Goal: Task Accomplishment & Management: Manage account settings

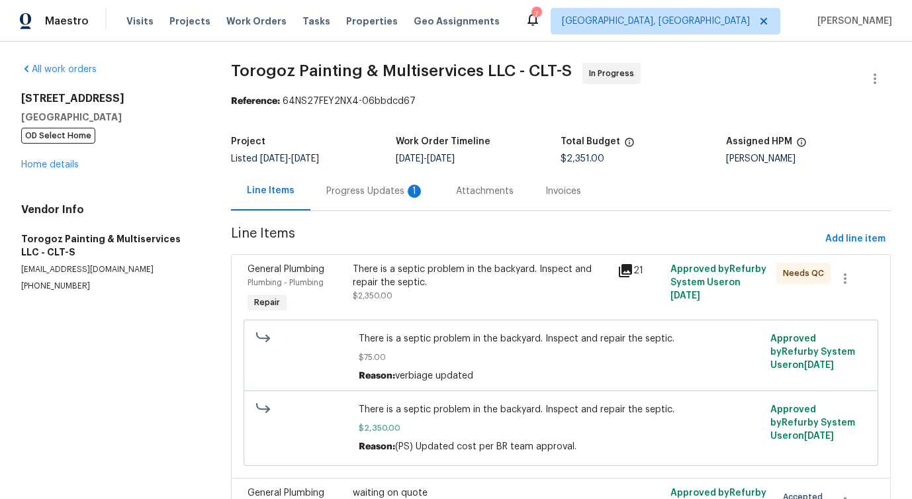
click at [401, 184] on div "Progress Updates 1" at bounding box center [375, 190] width 130 height 39
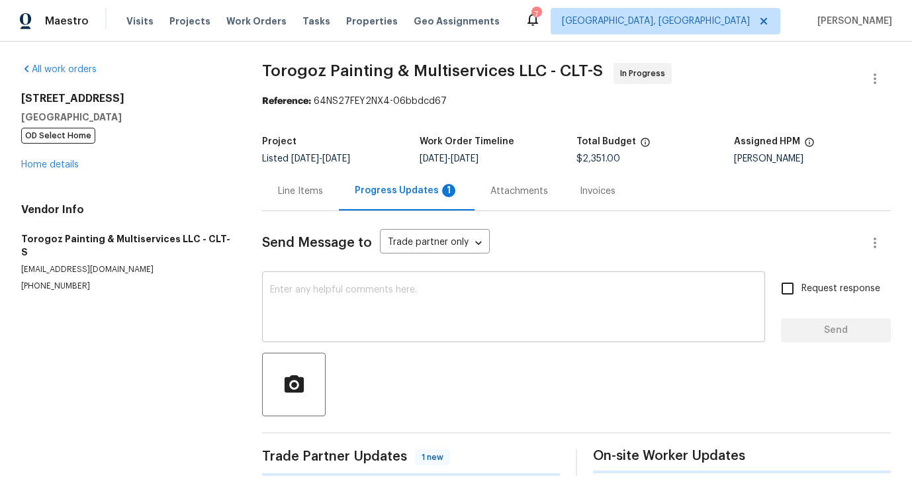
click at [408, 339] on div "x ​" at bounding box center [513, 308] width 503 height 67
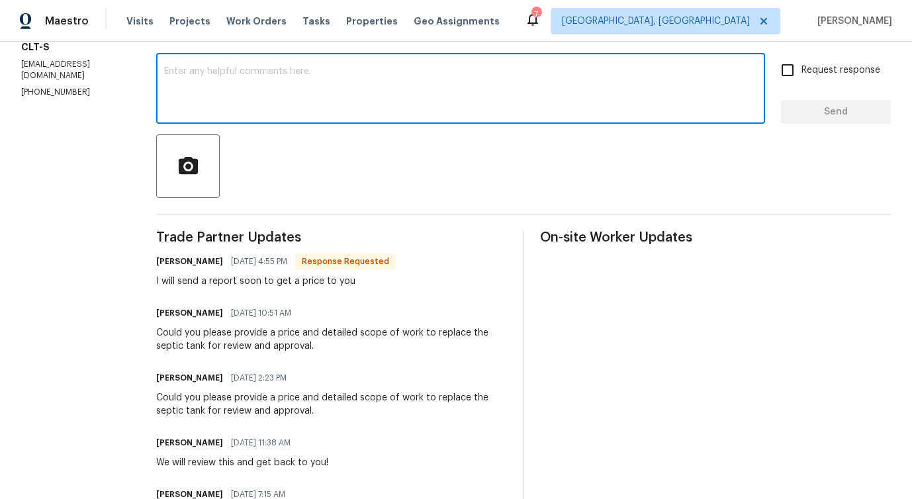
scroll to position [214, 0]
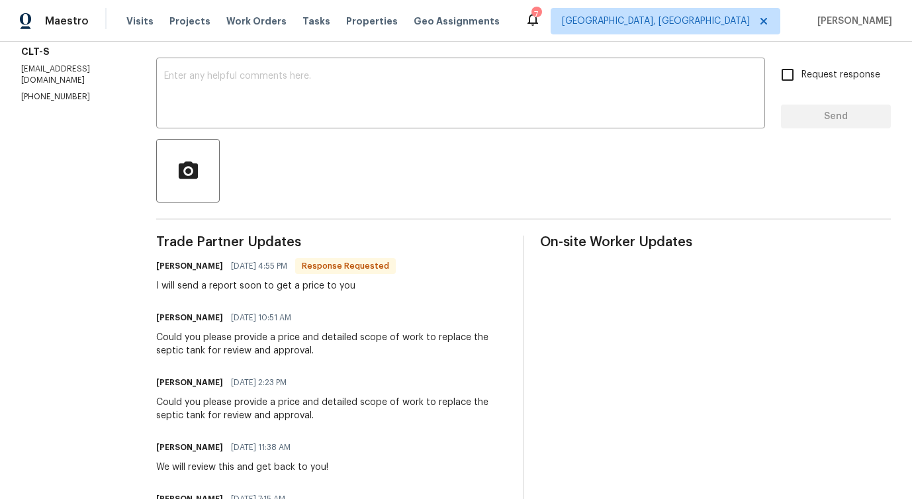
drag, startPoint x: 193, startPoint y: 295, endPoint x: 432, endPoint y: 293, distance: 239.5
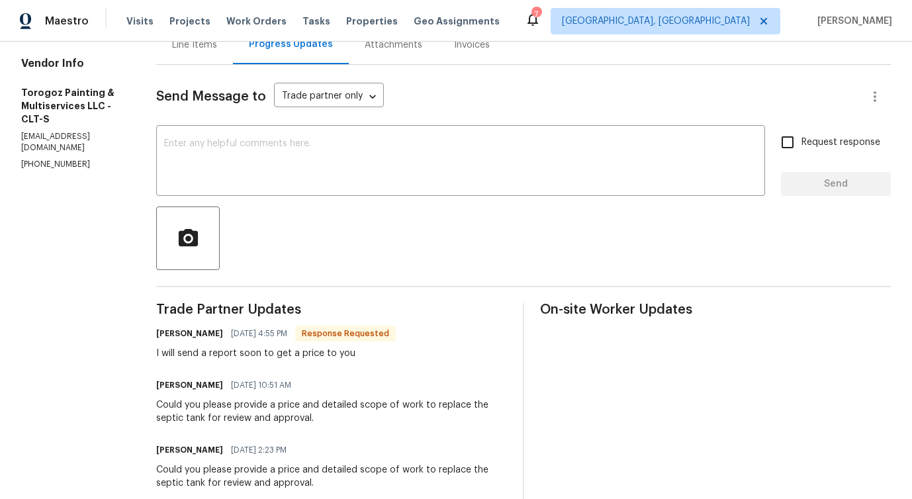
scroll to position [0, 0]
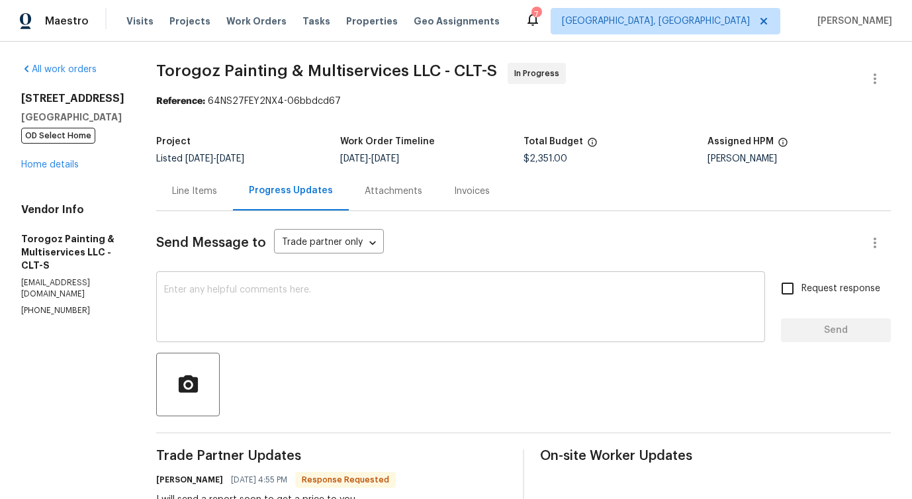
click at [351, 302] on textarea at bounding box center [460, 308] width 593 height 46
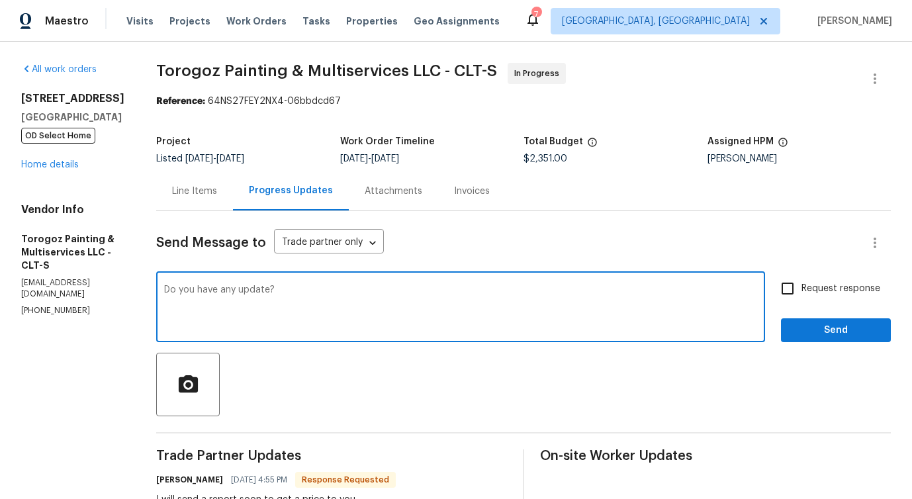
type textarea "Do you have any update?"
click at [719, 338] on div "Do you have any update? x ​" at bounding box center [460, 308] width 609 height 67
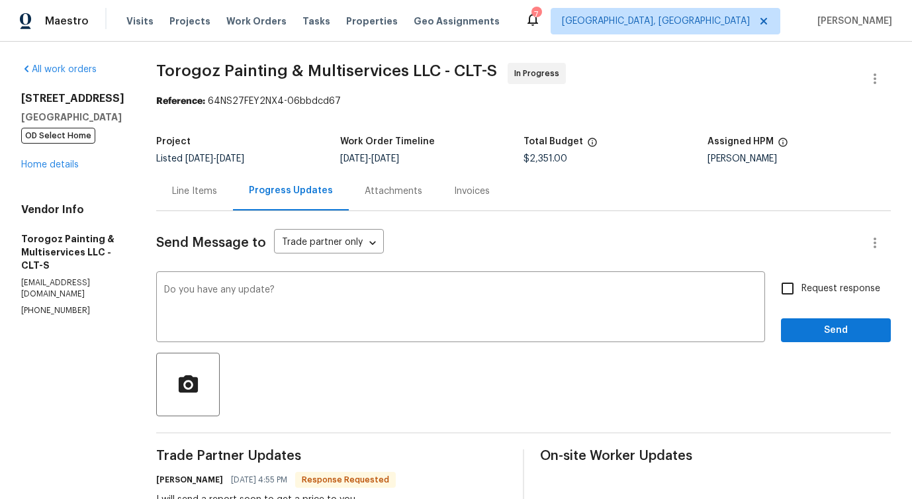
click at [821, 288] on span "Request response" at bounding box center [840, 289] width 79 height 14
click at [801, 288] on input "Request response" at bounding box center [787, 289] width 28 height 28
checkbox input "true"
click at [828, 316] on div "Request response Send" at bounding box center [836, 308] width 110 height 67
click at [830, 338] on span "Send" at bounding box center [835, 330] width 89 height 17
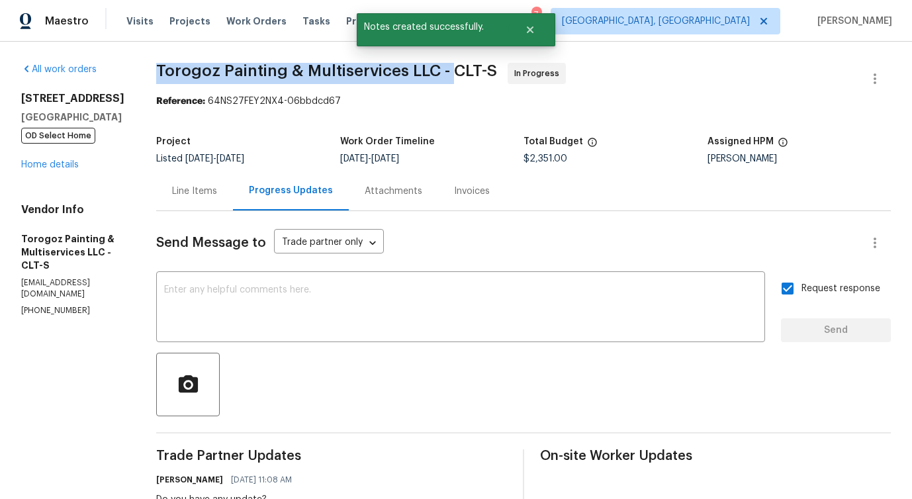
drag, startPoint x: 175, startPoint y: 78, endPoint x: 482, endPoint y: 73, distance: 307.0
copy span "Torogoz Painting & Multiservices LLC -"
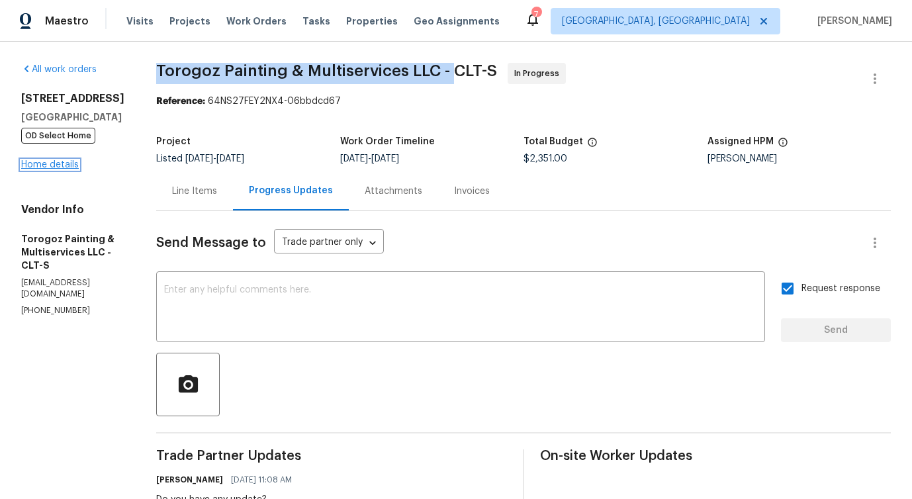
click at [60, 160] on link "Home details" at bounding box center [50, 164] width 58 height 9
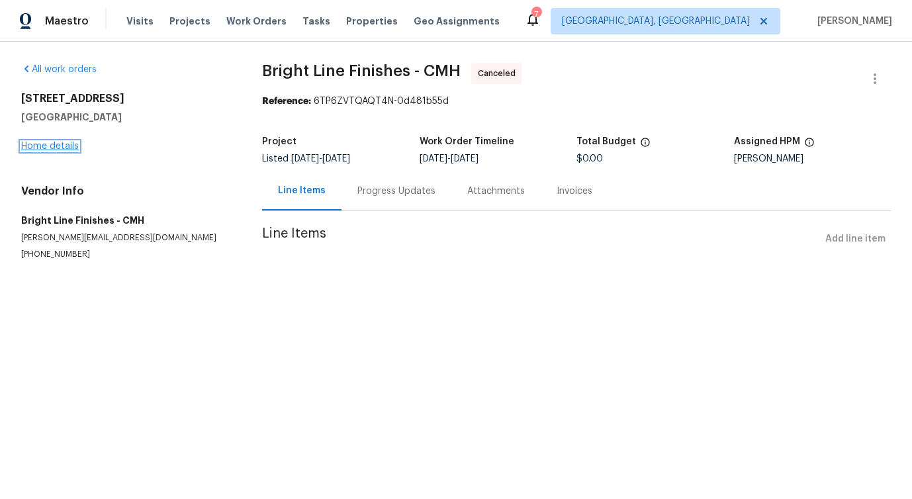
click at [54, 143] on link "Home details" at bounding box center [50, 146] width 58 height 9
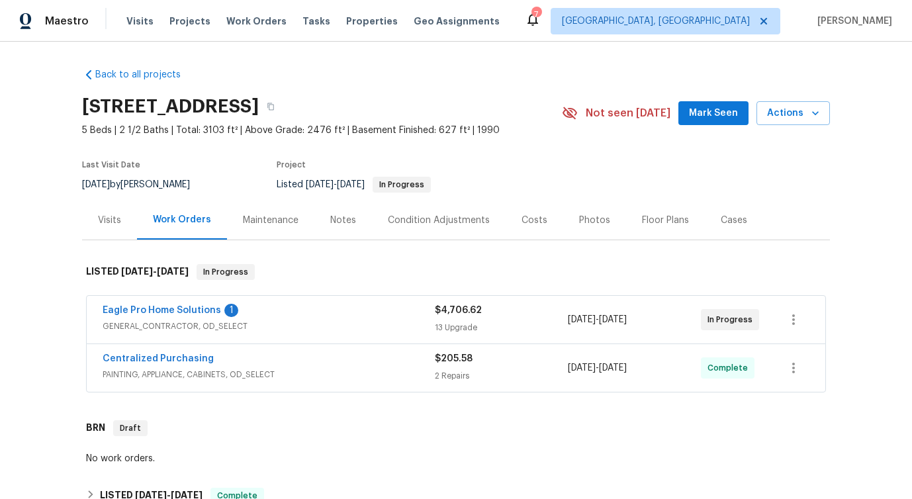
scroll to position [93, 0]
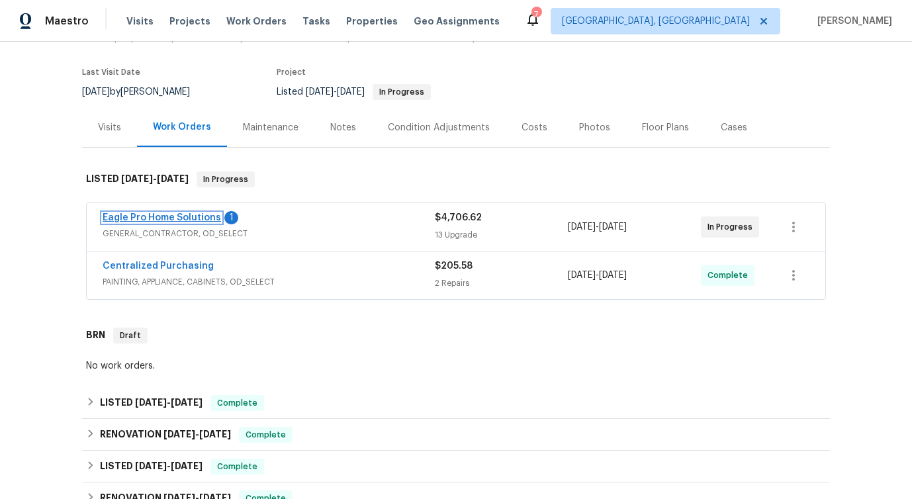
click at [165, 218] on link "Eagle Pro Home Solutions" at bounding box center [162, 217] width 118 height 9
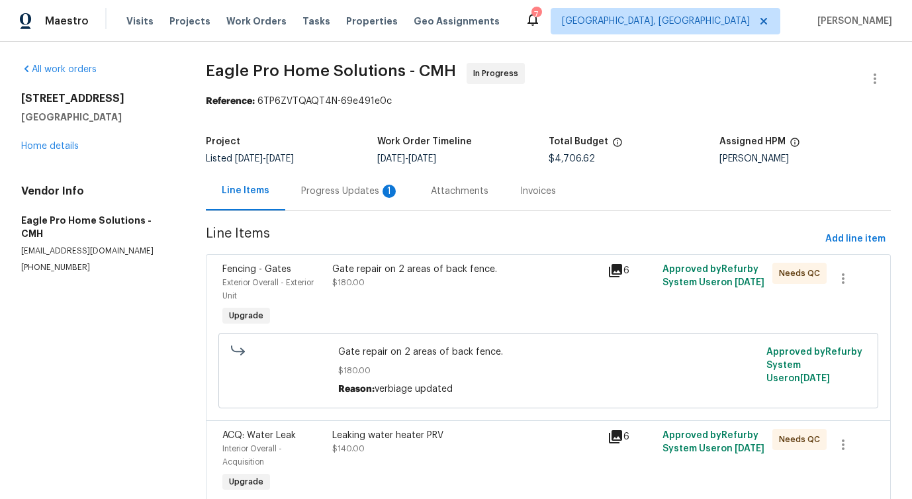
click at [356, 206] on div "Progress Updates 1" at bounding box center [350, 190] width 130 height 39
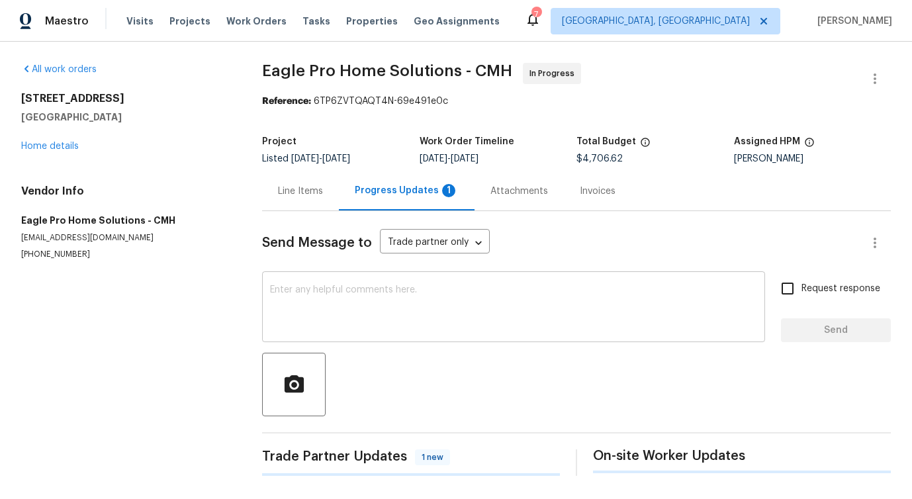
click at [388, 332] on div "x ​" at bounding box center [513, 308] width 503 height 67
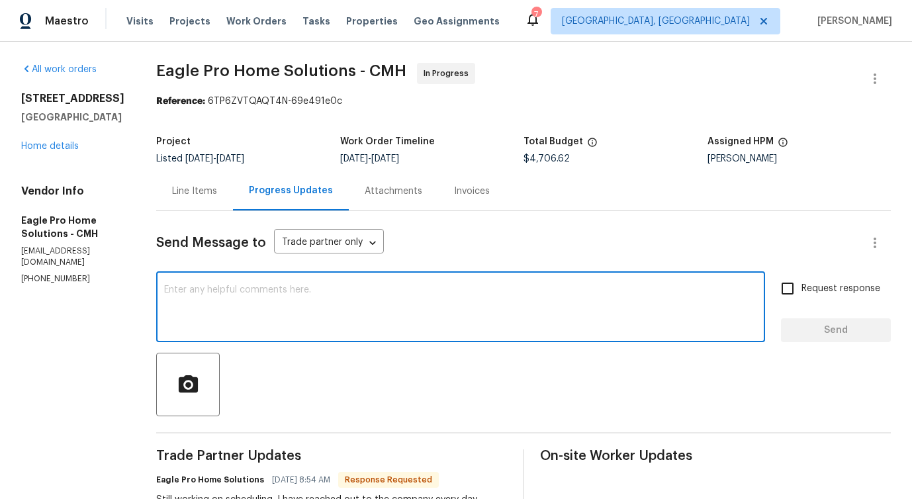
scroll to position [346, 0]
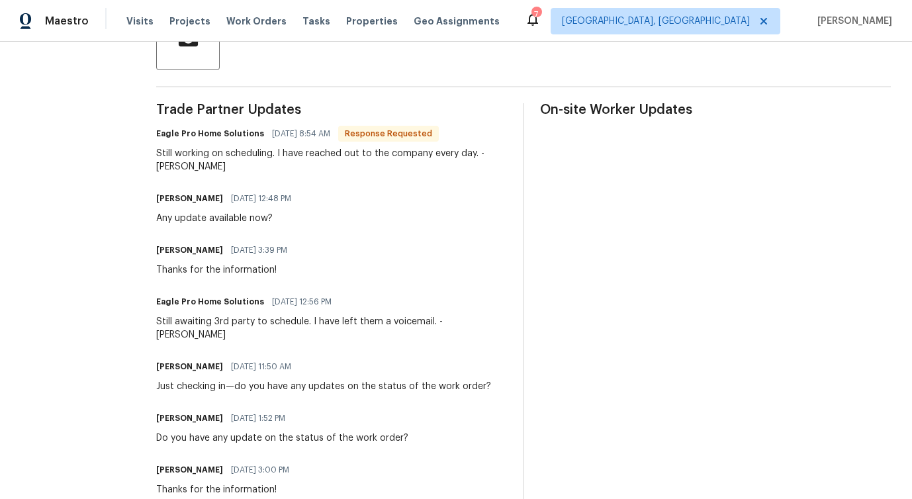
drag, startPoint x: 295, startPoint y: 115, endPoint x: 355, endPoint y: 137, distance: 63.4
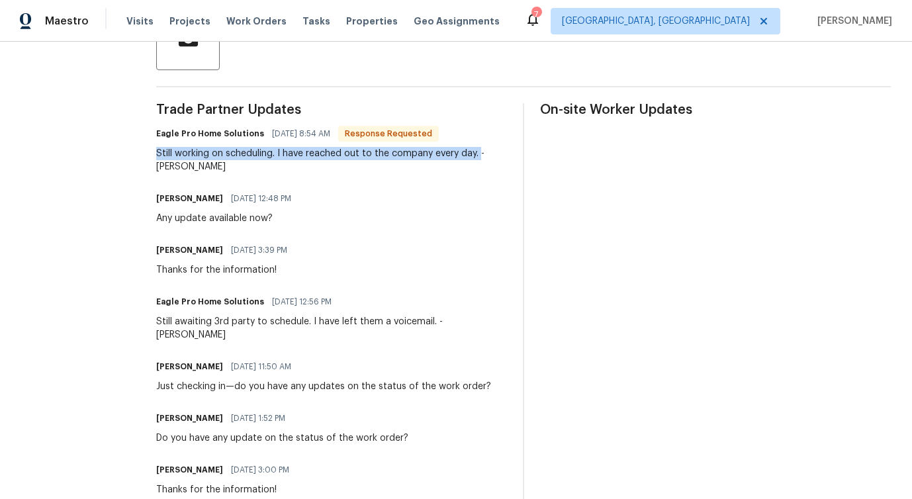
drag, startPoint x: 188, startPoint y: 152, endPoint x: 507, endPoint y: 154, distance: 319.6
click at [507, 154] on div "Still working on scheduling. I have reached out to the company every day. - Les…" at bounding box center [331, 160] width 351 height 26
copy div "Still working on scheduling. I have reached out to the company every day."
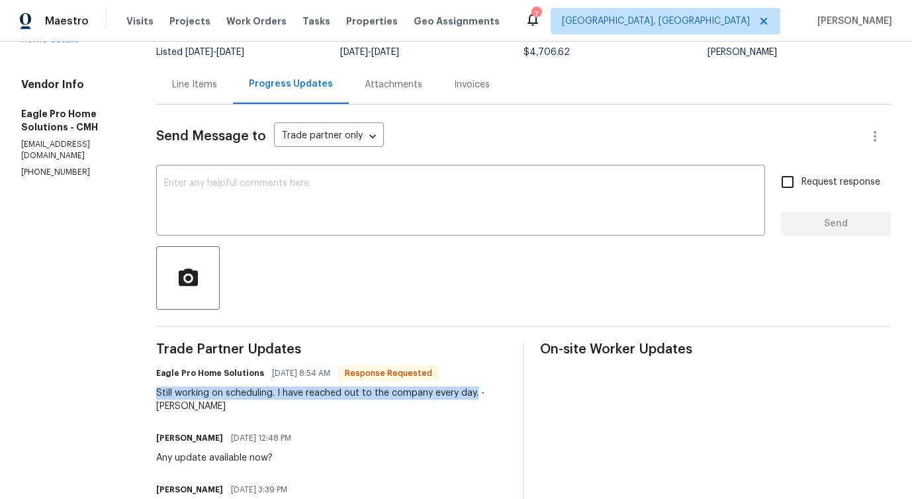
scroll to position [80, 0]
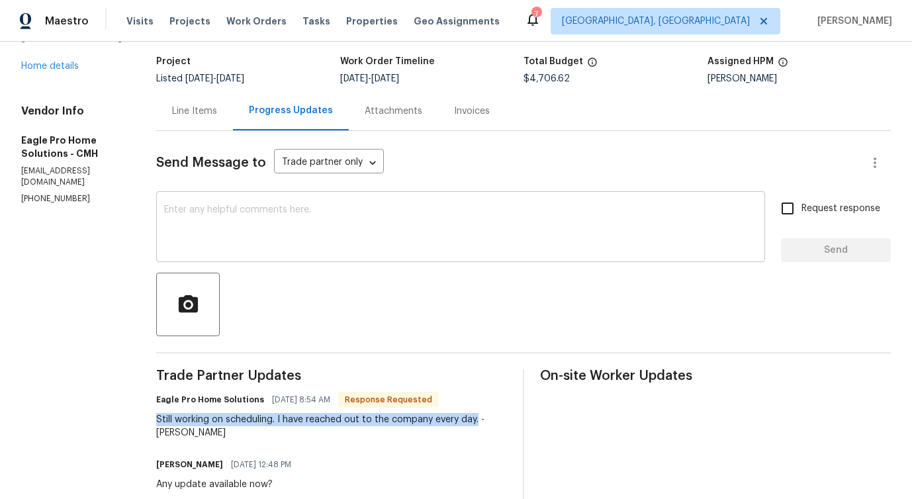
click at [376, 218] on textarea at bounding box center [460, 228] width 593 height 46
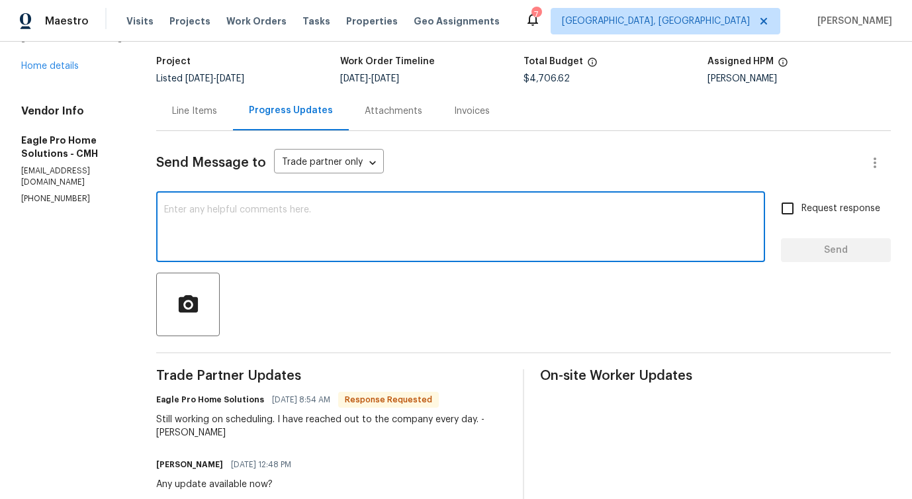
paste textarea "Thanks for the update. Please keep me posted on any progress — we’re looking fo…"
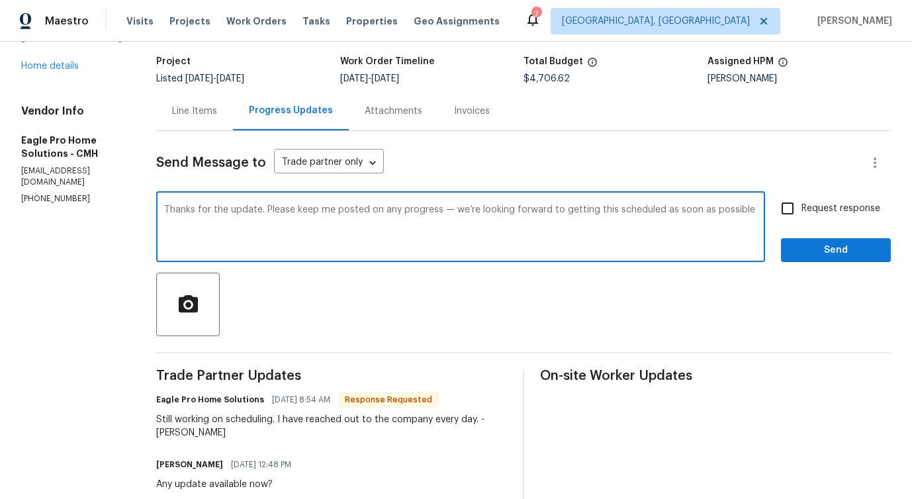
click at [357, 210] on textarea "Thanks for the update. Please keep me posted on any progress — we’re looking fo…" at bounding box center [460, 228] width 593 height 46
click at [0, 0] on span "w" at bounding box center [0, 0] width 0 height 0
click at [467, 212] on textarea "Thanks for the update. Please keep us posted on any progress—we’re looking forw…" at bounding box center [460, 228] width 593 height 46
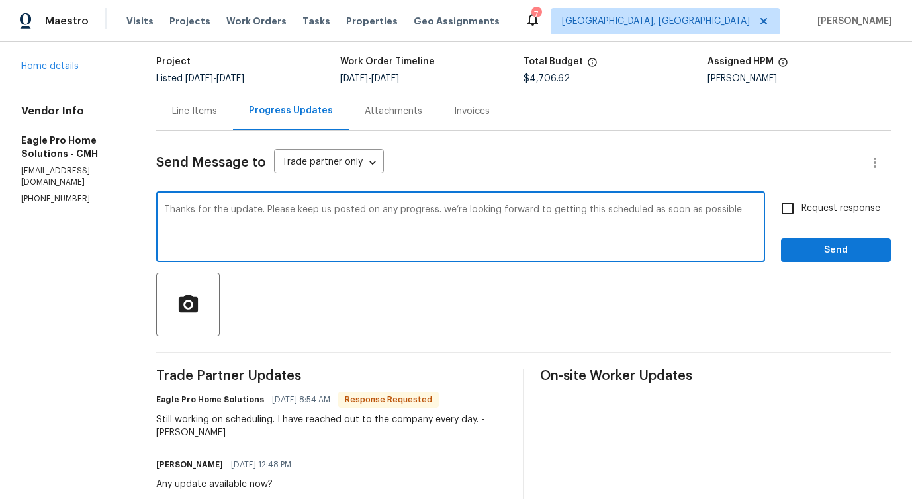
click at [0, 0] on span "e" at bounding box center [0, 0] width 0 height 0
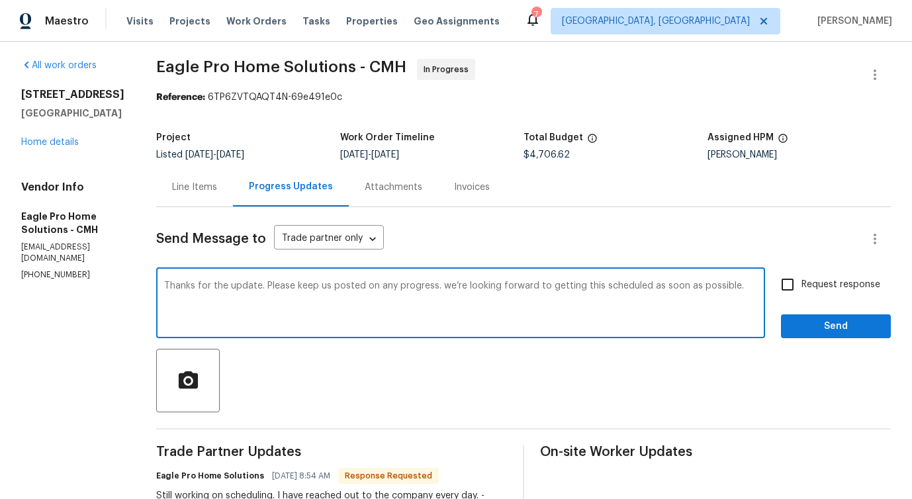
scroll to position [0, 0]
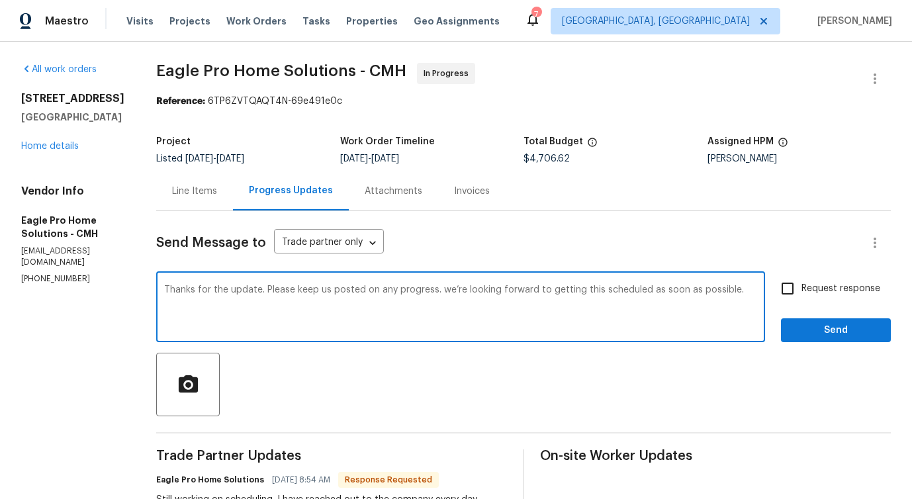
click at [311, 329] on textarea "Thanks for the update. Please keep us posted on any progress. we’re looking for…" at bounding box center [460, 308] width 593 height 46
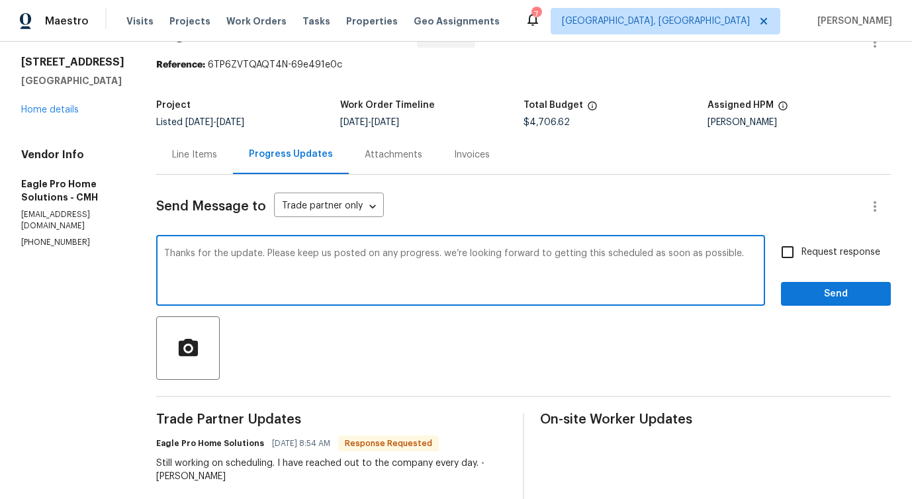
scroll to position [38, 0]
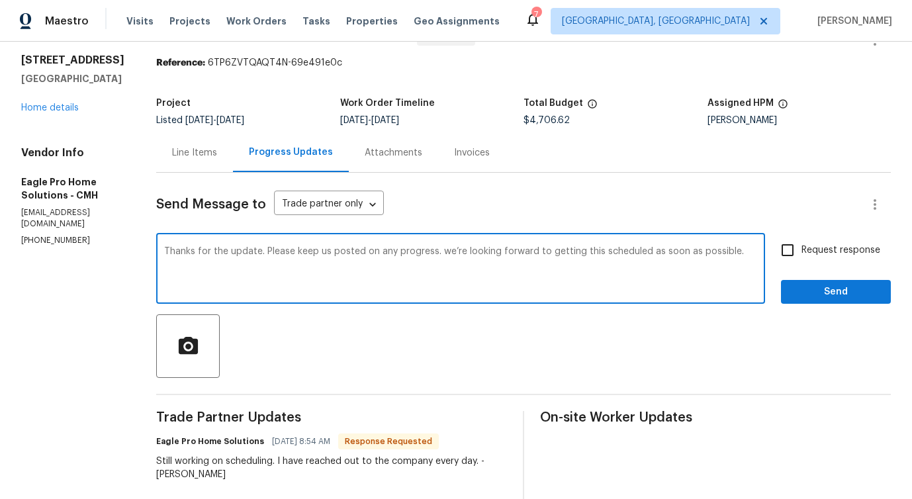
click at [0, 0] on div "We’re" at bounding box center [0, 0] width 0 height 0
type textarea "Thanks for the update. Please keep us posted on any progress. We’re looking for…"
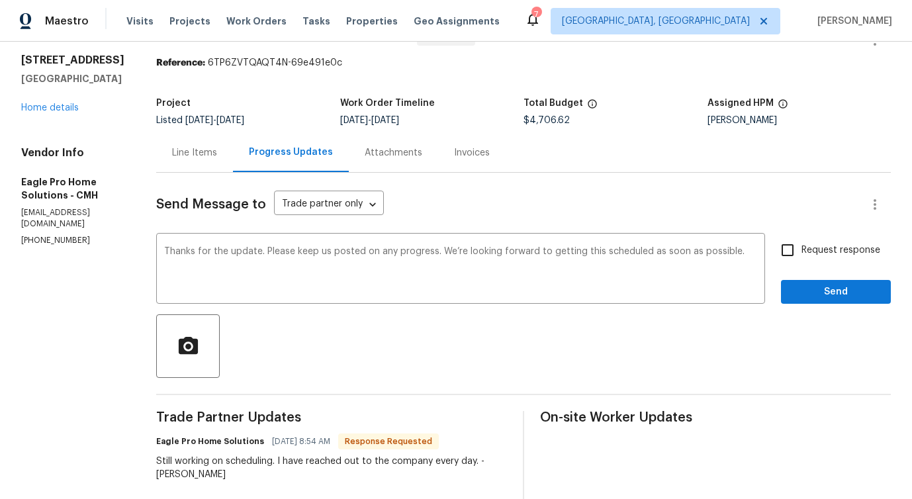
click at [811, 253] on span "Request response" at bounding box center [840, 250] width 79 height 14
click at [801, 253] on input "Request response" at bounding box center [787, 250] width 28 height 28
checkbox input "true"
click at [826, 295] on span "Send" at bounding box center [835, 292] width 89 height 17
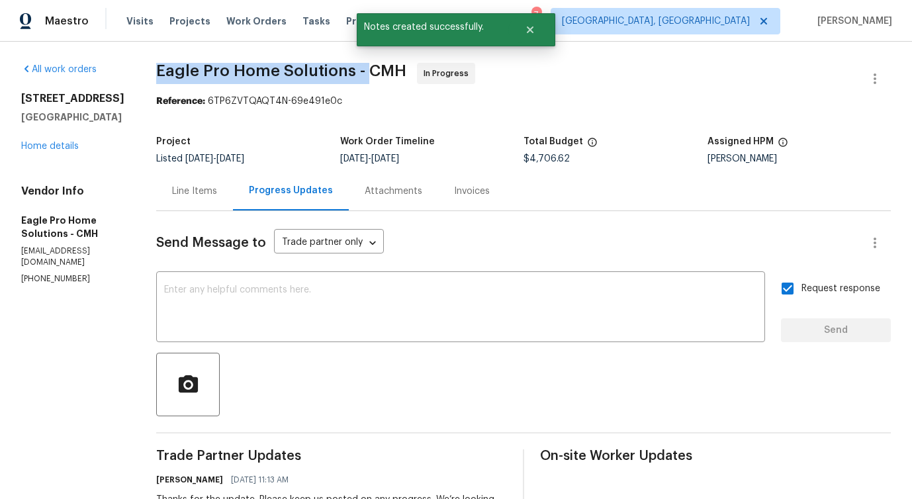
drag, startPoint x: 187, startPoint y: 69, endPoint x: 399, endPoint y: 71, distance: 212.4
copy span "Eagle Pro Home Solutions -"
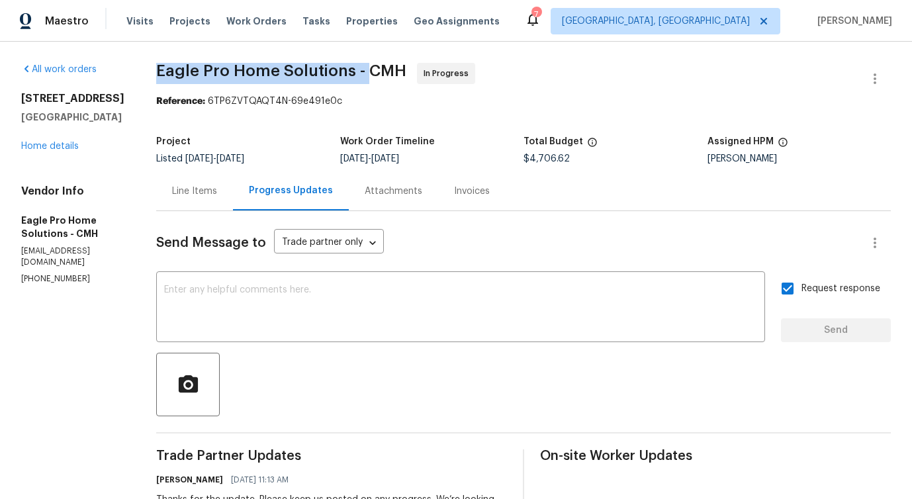
click at [217, 195] on div "Line Items" at bounding box center [194, 191] width 45 height 13
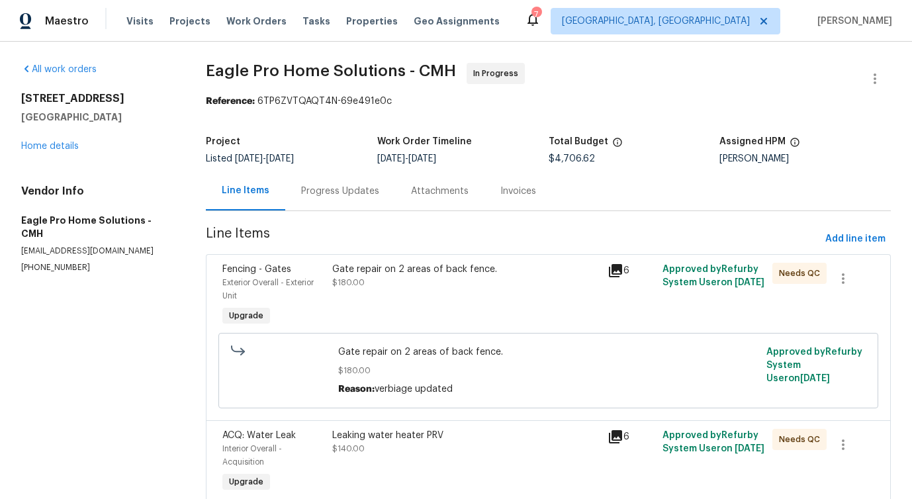
click at [348, 179] on div "Progress Updates" at bounding box center [340, 190] width 110 height 39
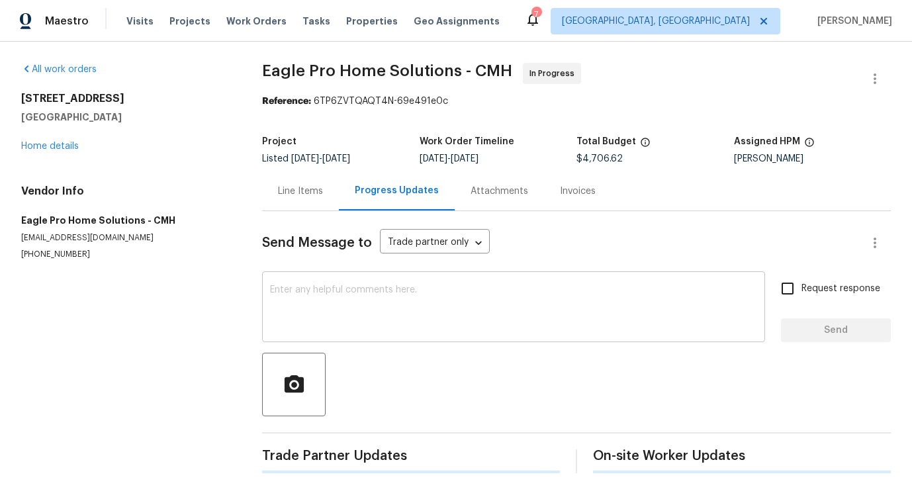
click at [365, 302] on textarea at bounding box center [513, 308] width 487 height 46
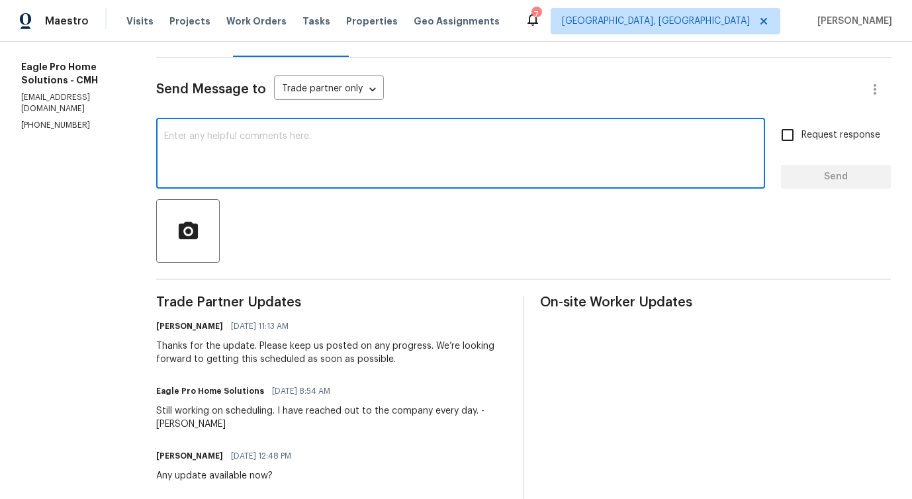
scroll to position [349, 0]
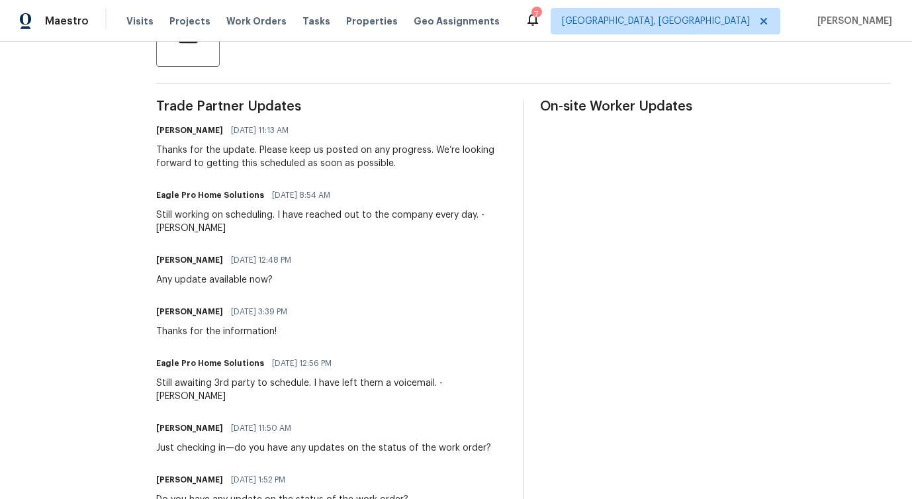
click at [237, 165] on div "Thanks for the update. Please keep us posted on any progress. We’re looking for…" at bounding box center [331, 157] width 351 height 26
drag, startPoint x: 236, startPoint y: 166, endPoint x: 419, endPoint y: 166, distance: 182.6
click at [419, 166] on div "Thanks for the update. Please keep us posted on any progress. We’re looking for…" at bounding box center [331, 157] width 351 height 26
copy div "getting this scheduled as soon as possible"
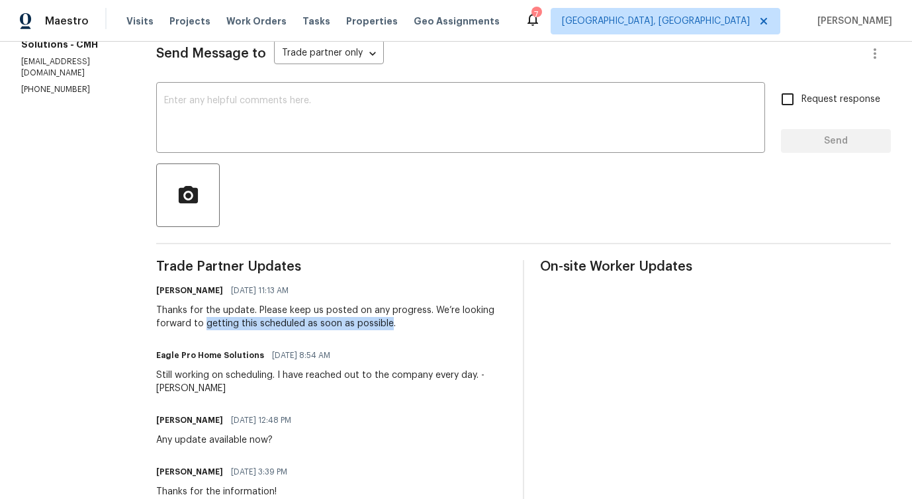
scroll to position [0, 0]
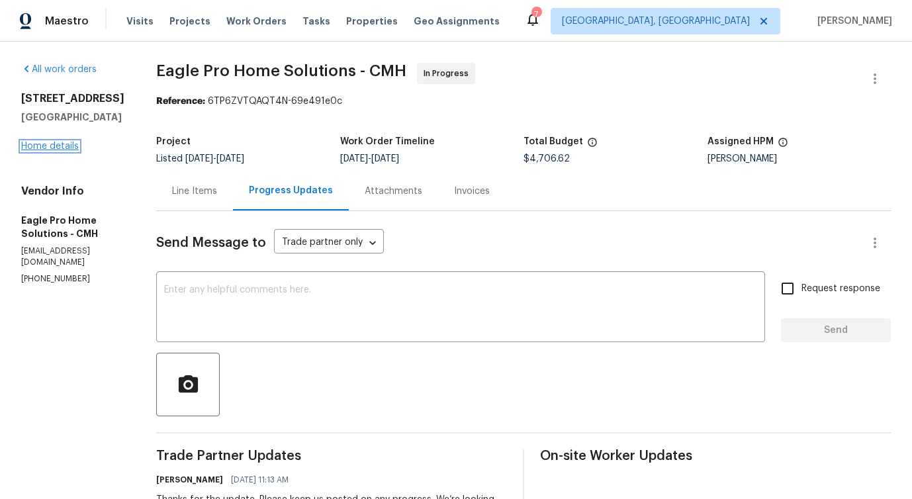
click at [46, 148] on link "Home details" at bounding box center [50, 146] width 58 height 9
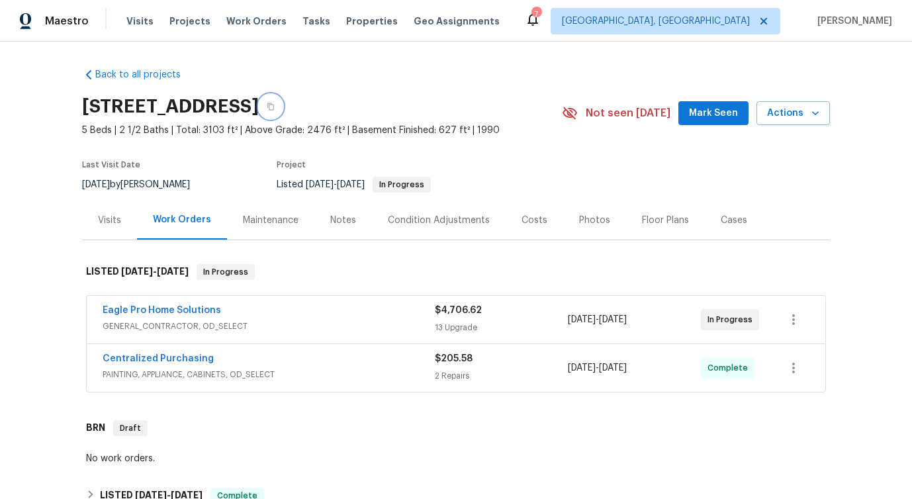
click at [283, 106] on button "button" at bounding box center [271, 107] width 24 height 24
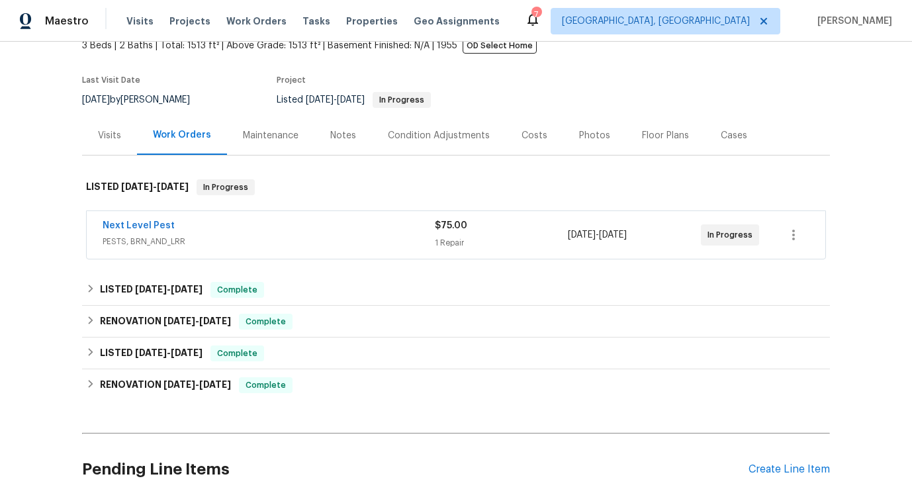
scroll to position [117, 0]
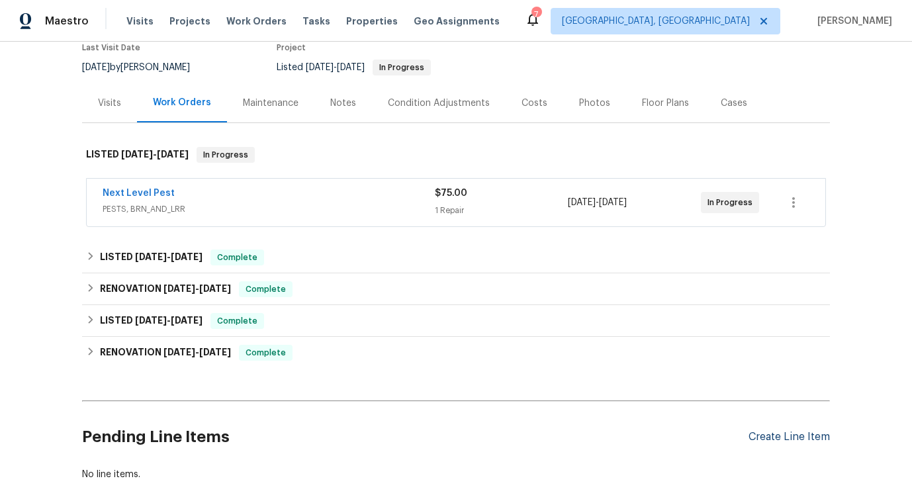
click at [774, 434] on div "Create Line Item" at bounding box center [788, 437] width 81 height 13
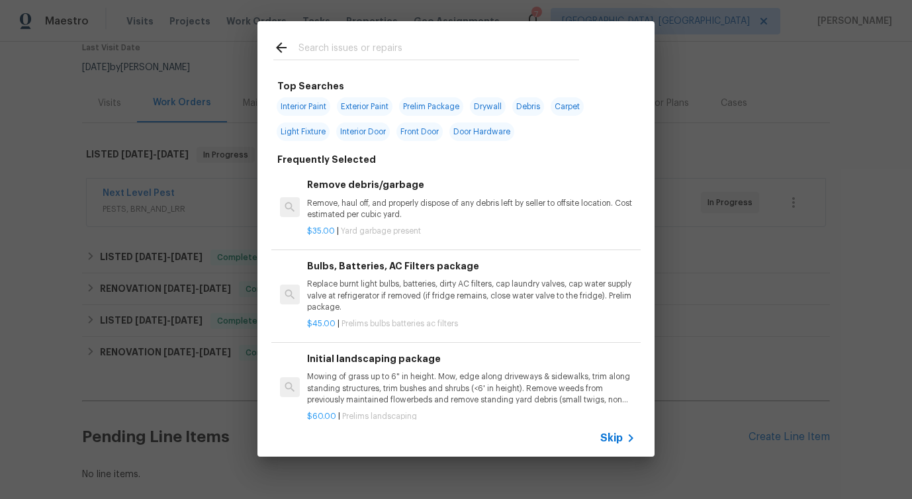
click at [617, 436] on span "Skip" at bounding box center [611, 437] width 22 height 13
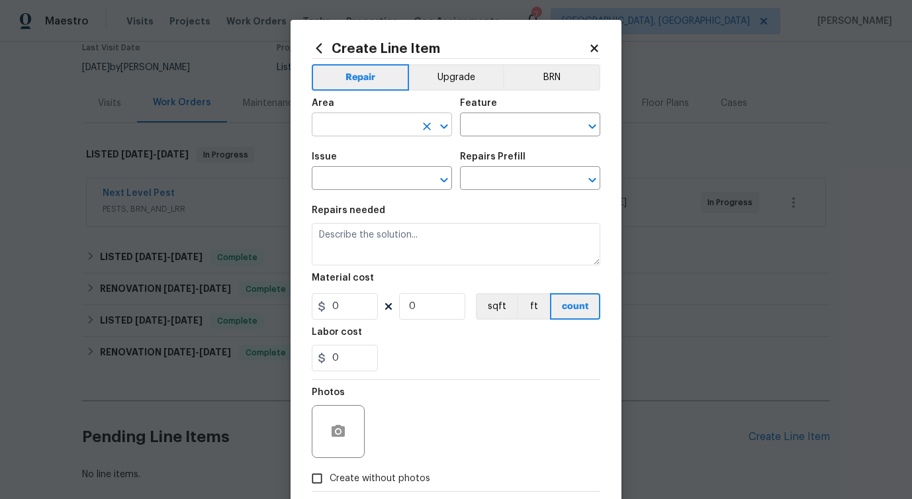
click at [355, 129] on input "text" at bounding box center [363, 126] width 103 height 21
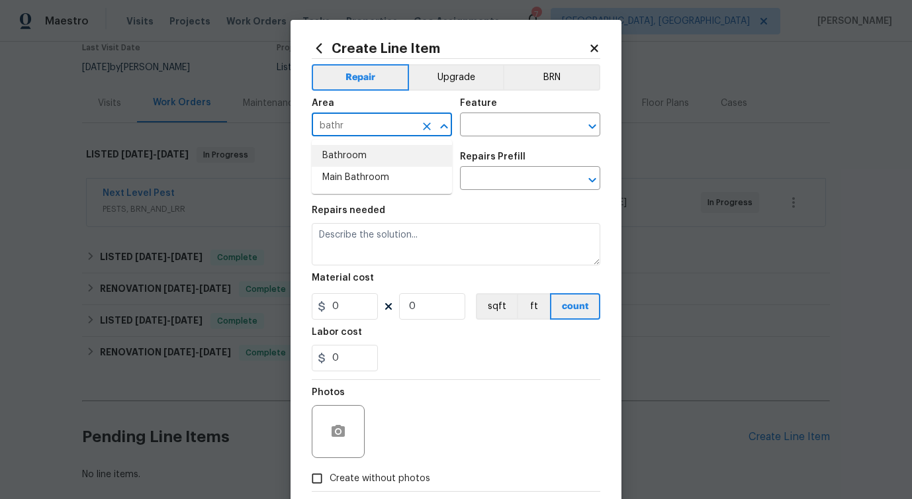
click at [346, 149] on li "Bathroom" at bounding box center [382, 156] width 140 height 22
type input "Bathroom"
click at [545, 127] on input "text" at bounding box center [511, 126] width 103 height 21
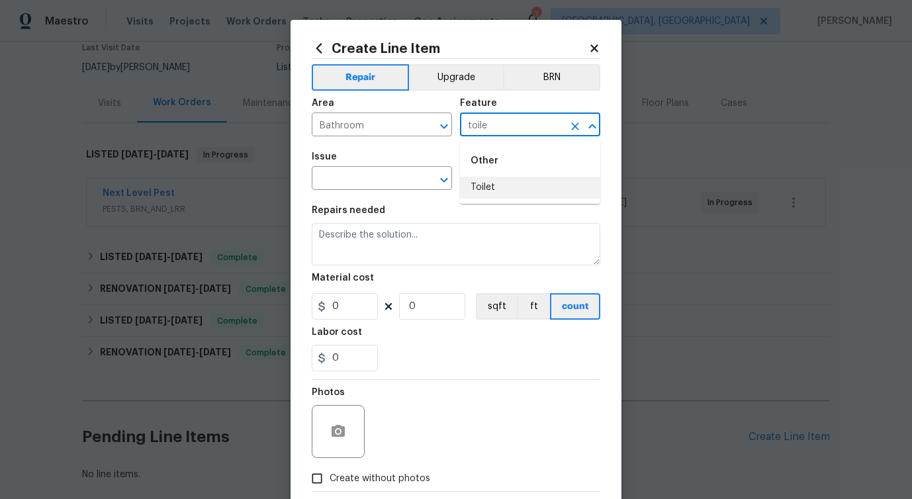
click at [511, 185] on li "Toilet" at bounding box center [530, 188] width 140 height 22
type input "Toilet"
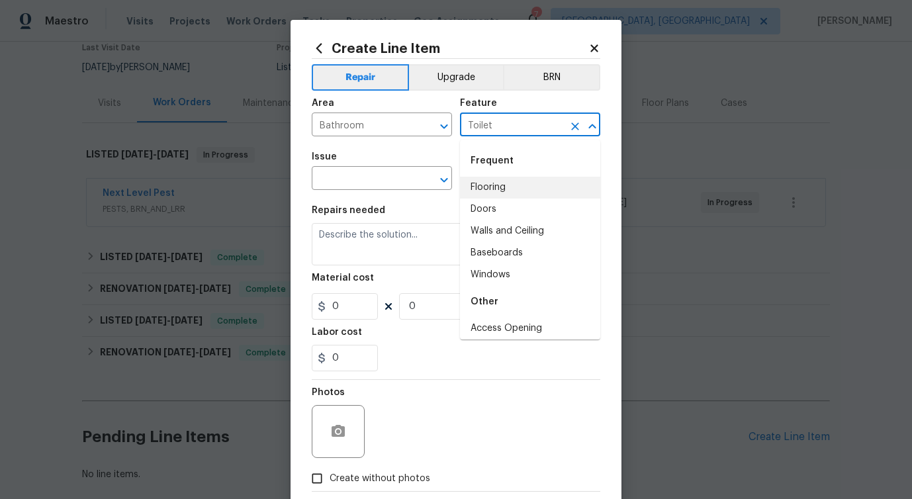
click at [405, 142] on span "Area Bathroom ​" at bounding box center [382, 118] width 140 height 54
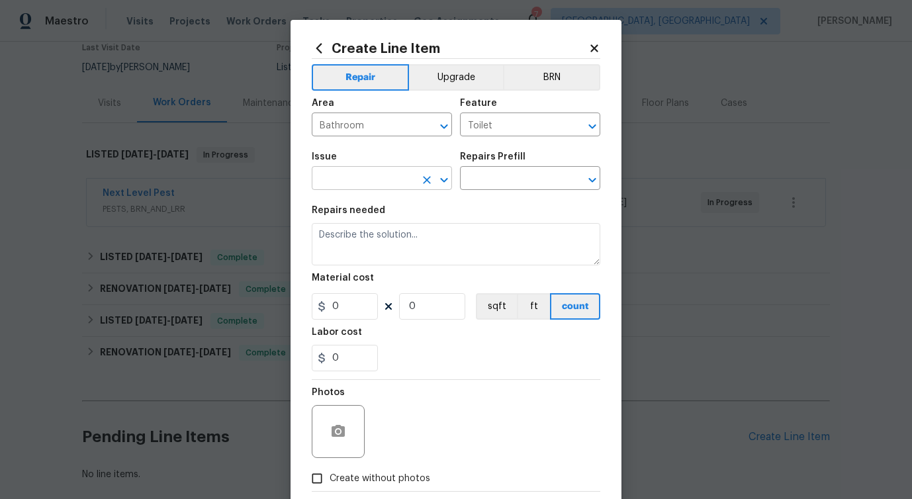
click at [365, 188] on input "text" at bounding box center [363, 179] width 103 height 21
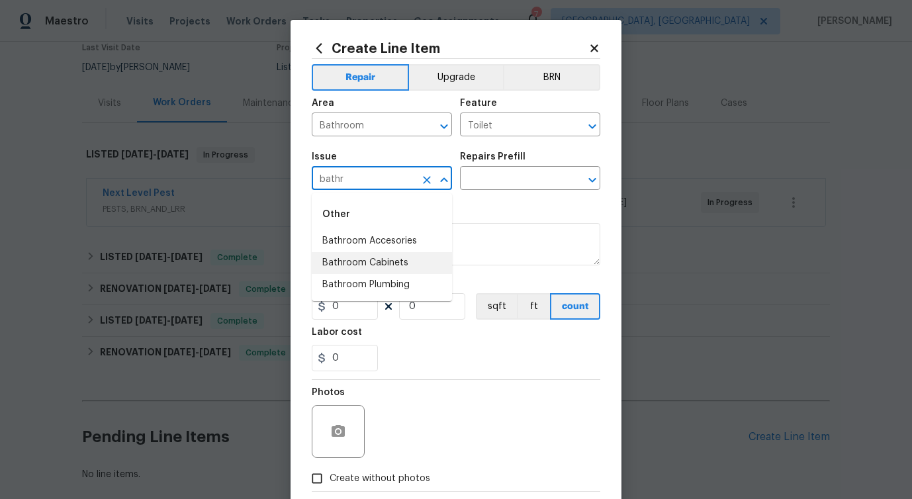
click at [367, 285] on li "Bathroom Plumbing" at bounding box center [382, 285] width 140 height 22
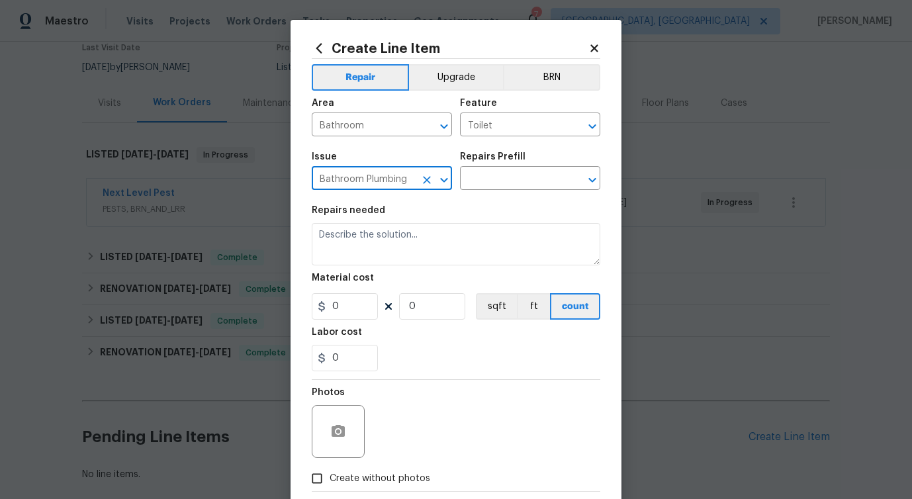
type input "Bathroom Plumbing"
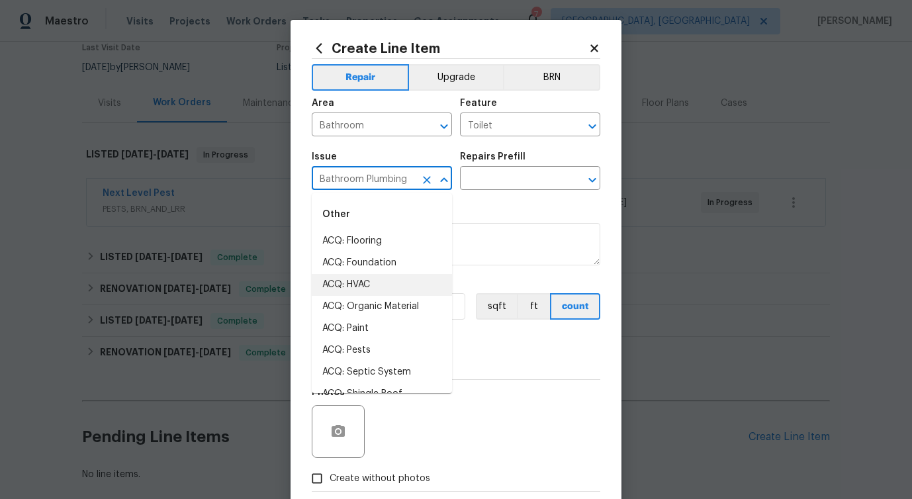
click at [517, 167] on div "Repairs Prefill" at bounding box center [530, 160] width 140 height 17
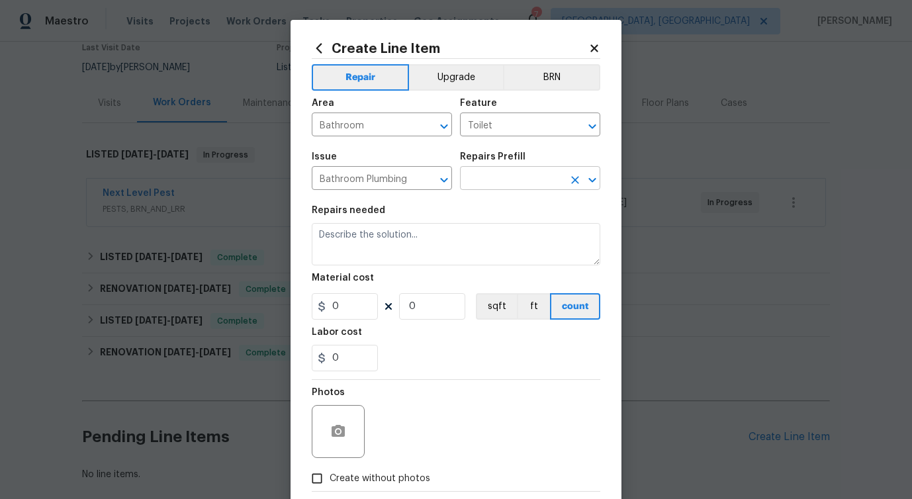
click at [505, 181] on input "text" at bounding box center [511, 179] width 103 height 21
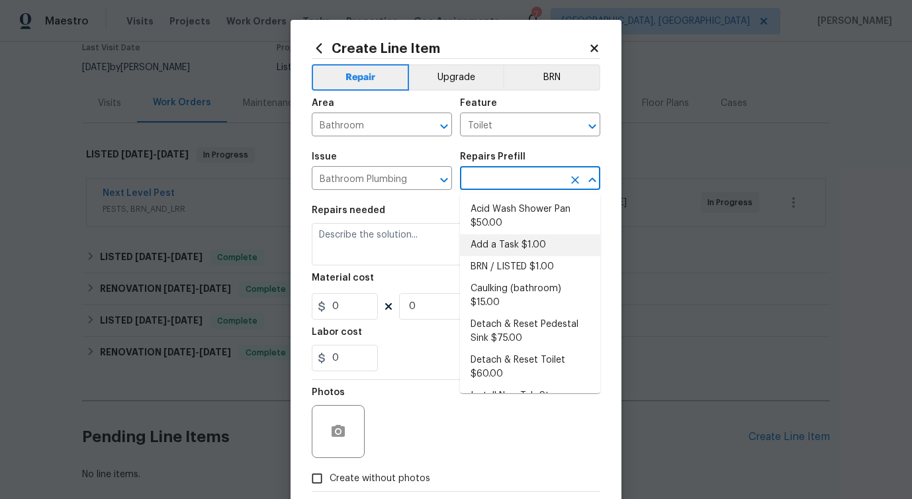
click at [490, 250] on li "Add a Task $1.00" at bounding box center [530, 245] width 140 height 22
type input "Plumbing"
type input "Add a Task $1.00"
type textarea "HPM to detail"
type input "1"
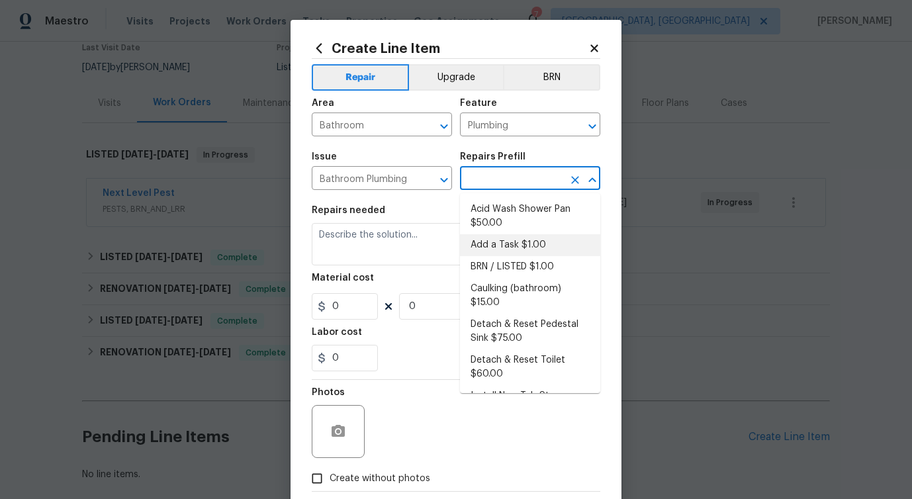
type input "1"
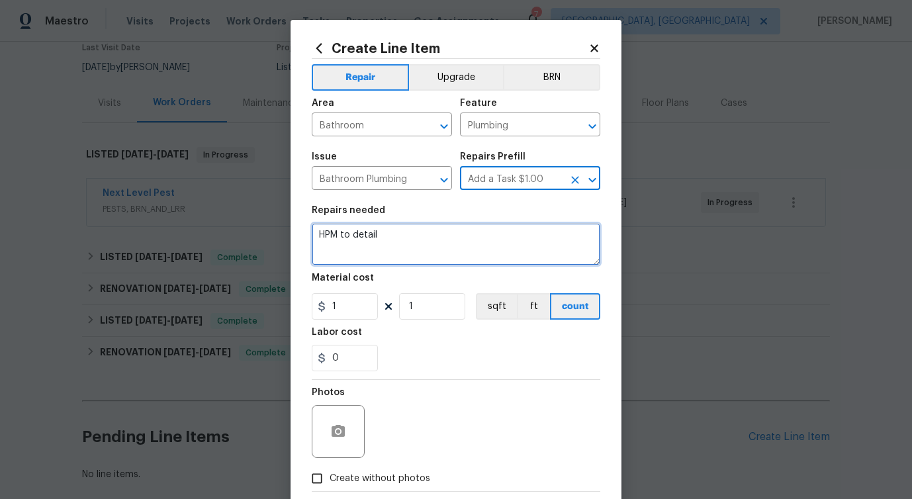
click at [357, 231] on textarea "HPM to detail" at bounding box center [456, 244] width 288 height 42
paste textarea "The toilet in the hall bathroom is not flushing properly. Please inspect the to…"
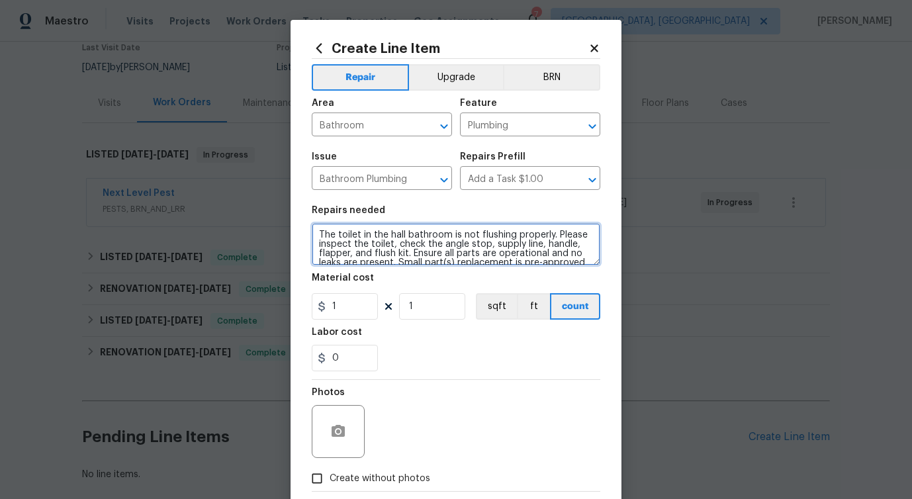
scroll to position [21, 0]
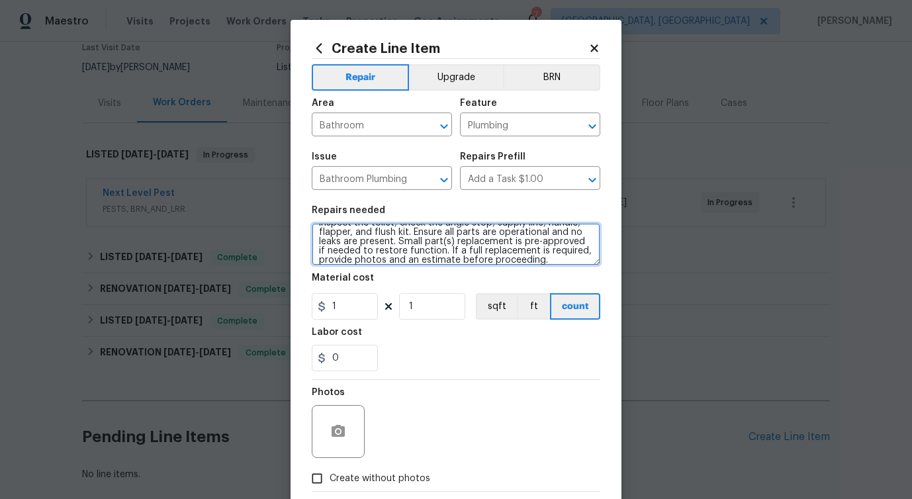
type textarea "The toilet in the hall bathroom is not flushing properly. Please inspect the to…"
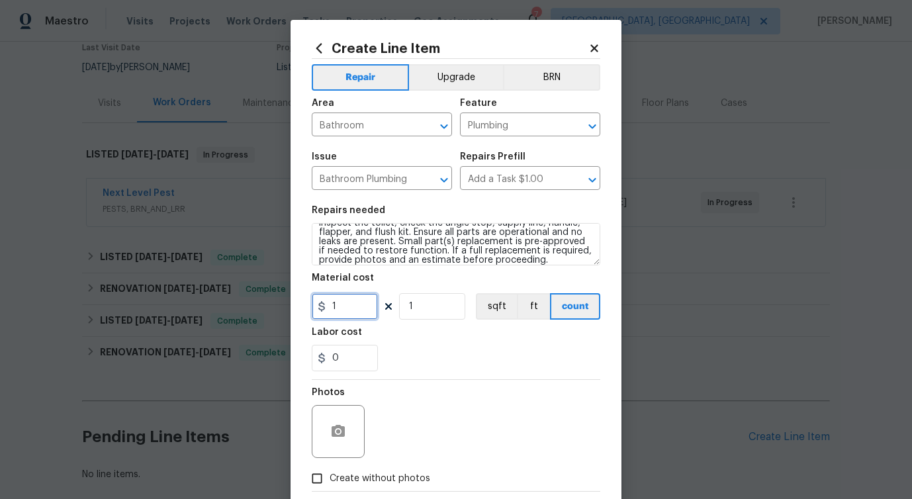
click at [347, 314] on input "1" at bounding box center [345, 306] width 66 height 26
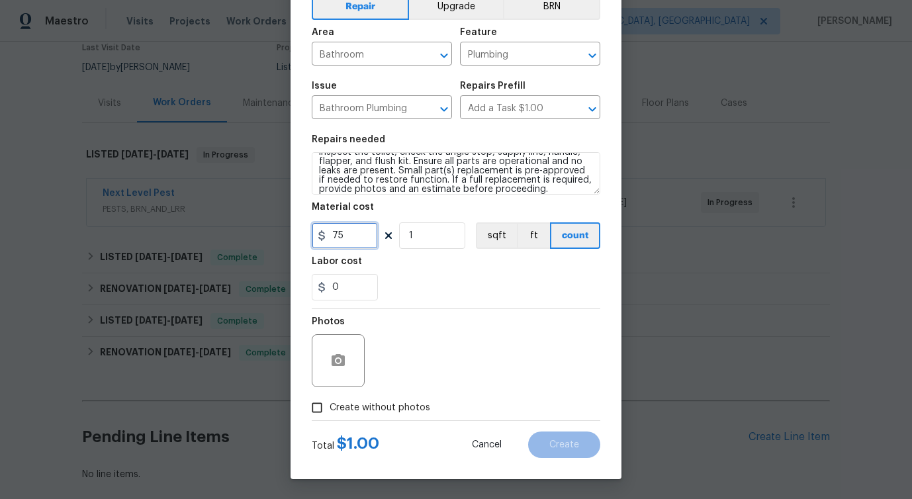
type input "75"
click at [322, 380] on div at bounding box center [338, 360] width 53 height 53
click at [339, 364] on icon "button" at bounding box center [337, 360] width 13 height 12
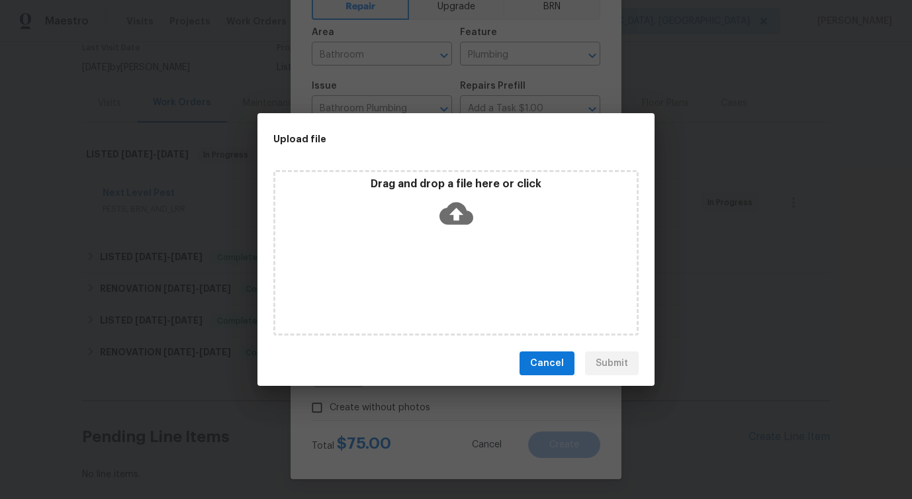
click at [462, 208] on icon at bounding box center [456, 213] width 34 height 22
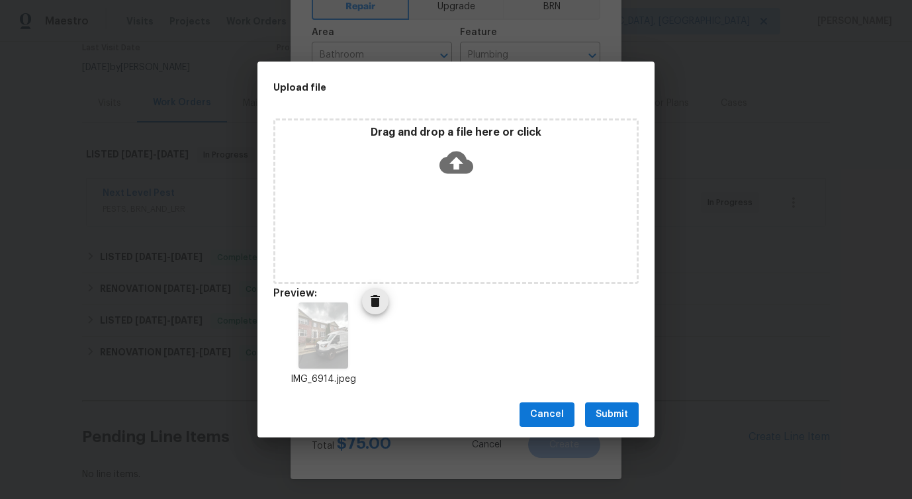
click at [379, 302] on icon "Delete" at bounding box center [375, 301] width 16 height 16
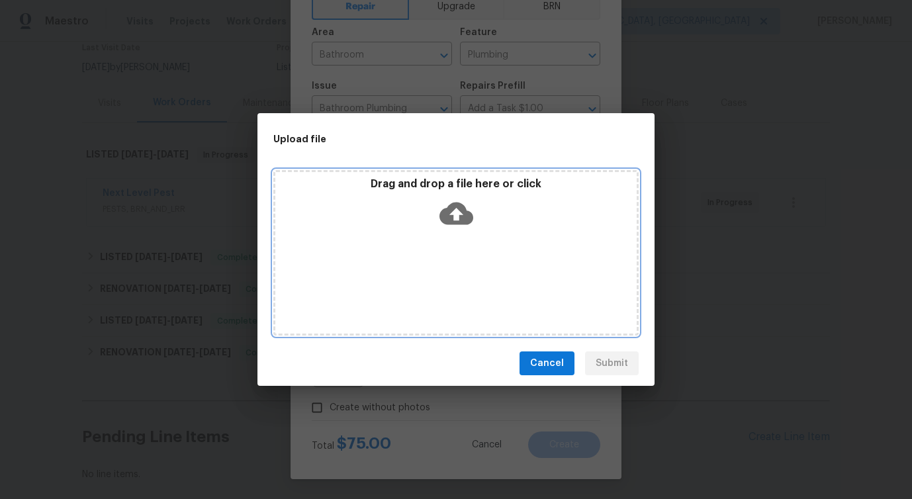
click at [455, 210] on icon at bounding box center [456, 213] width 34 height 34
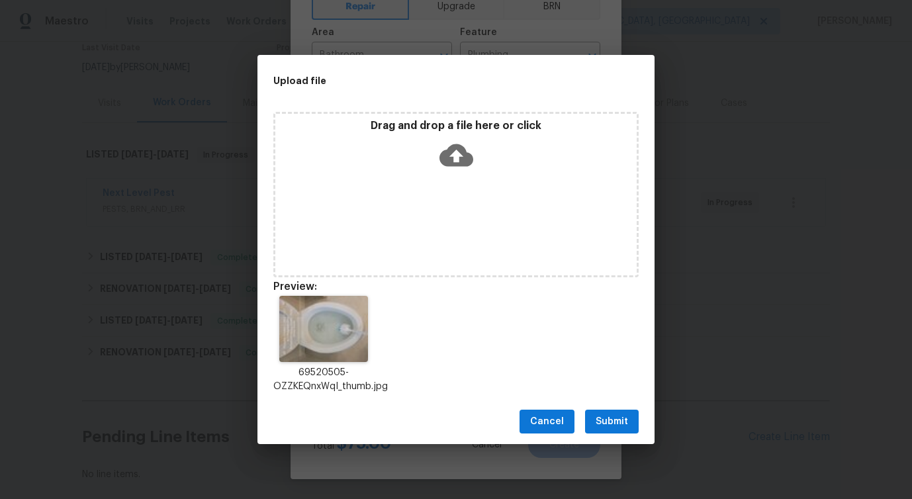
click at [617, 417] on span "Submit" at bounding box center [611, 422] width 32 height 17
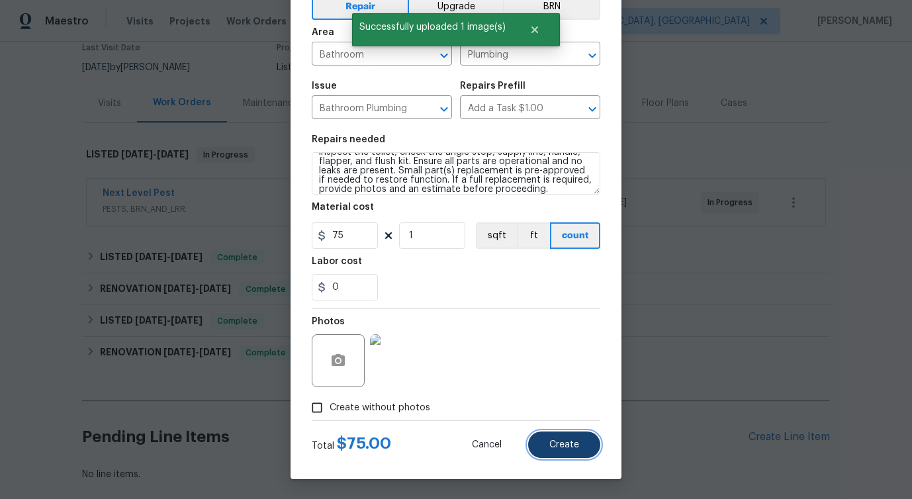
click at [572, 442] on span "Create" at bounding box center [564, 445] width 30 height 10
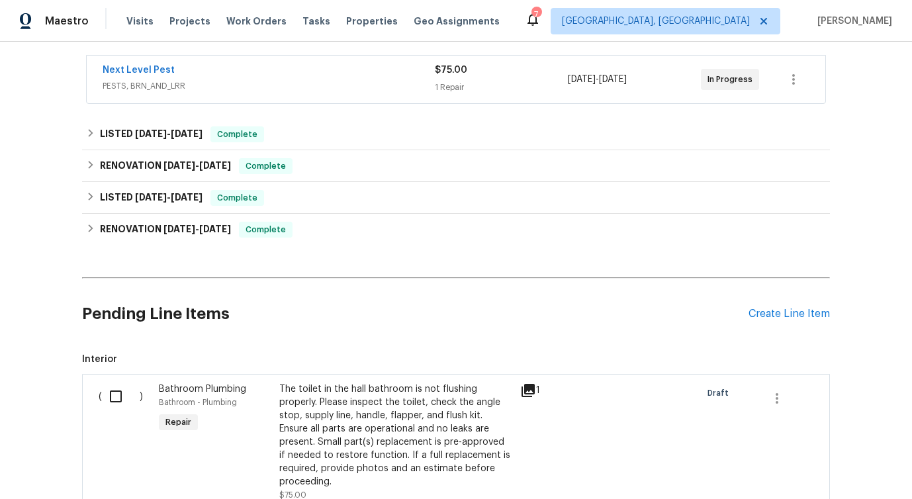
scroll to position [433, 0]
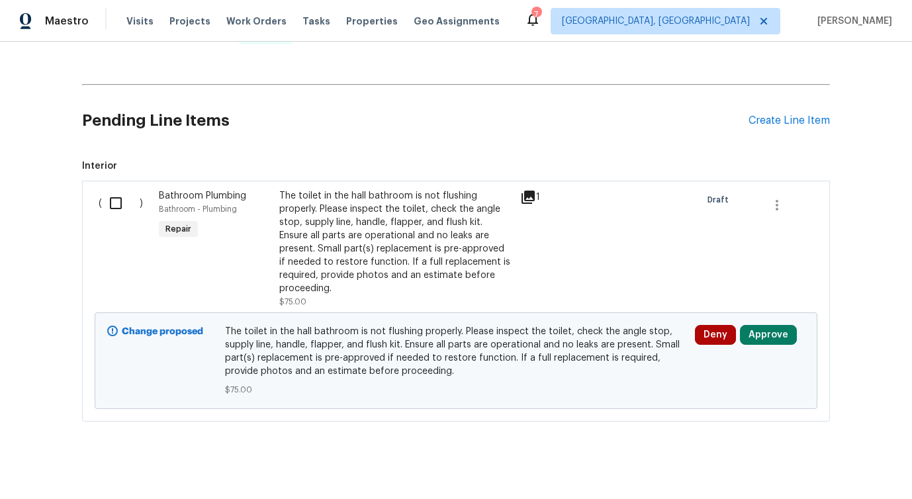
click at [118, 206] on input "checkbox" at bounding box center [121, 203] width 38 height 28
checkbox input "true"
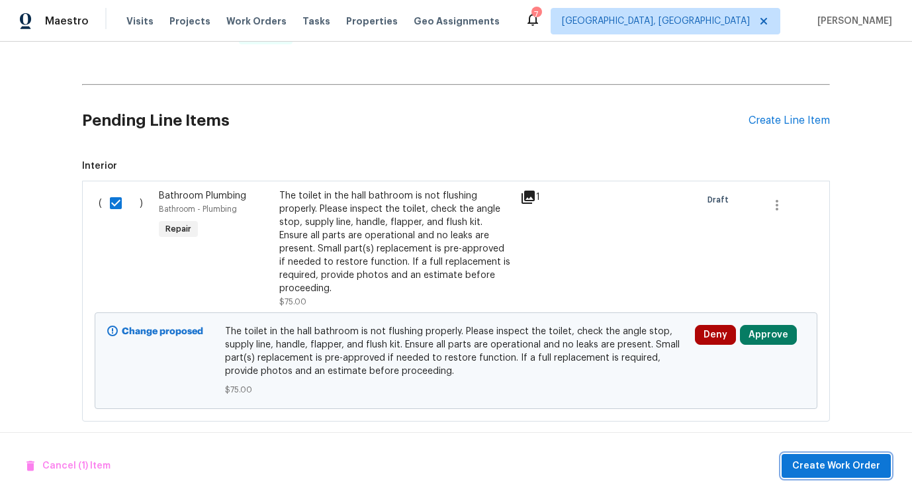
click at [828, 476] on button "Create Work Order" at bounding box center [835, 466] width 109 height 24
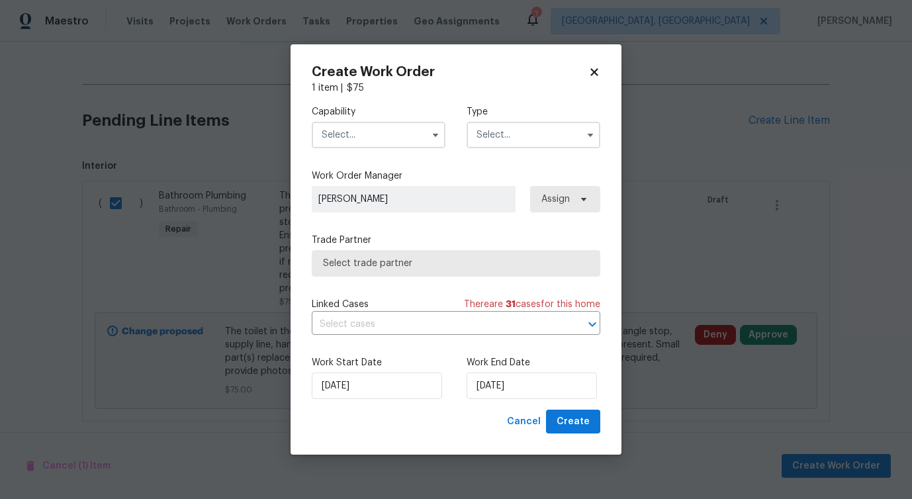
click at [402, 142] on input "text" at bounding box center [379, 135] width 134 height 26
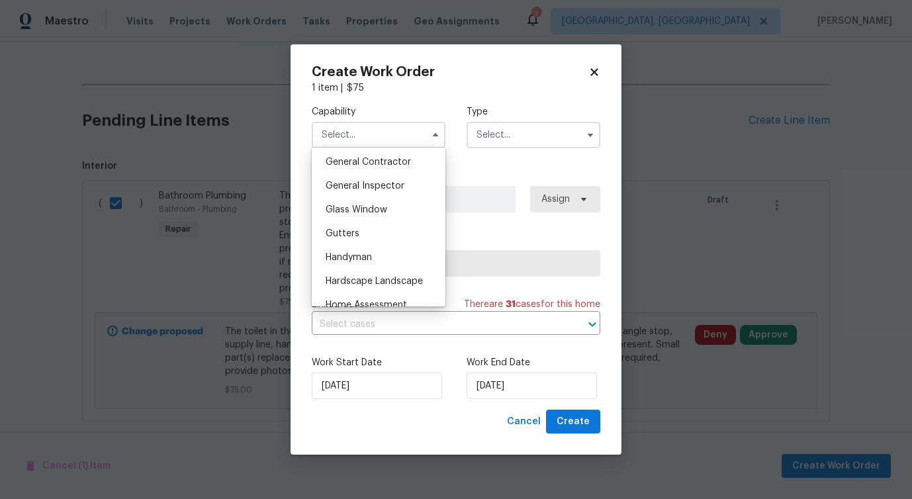
scroll to position [639, 0]
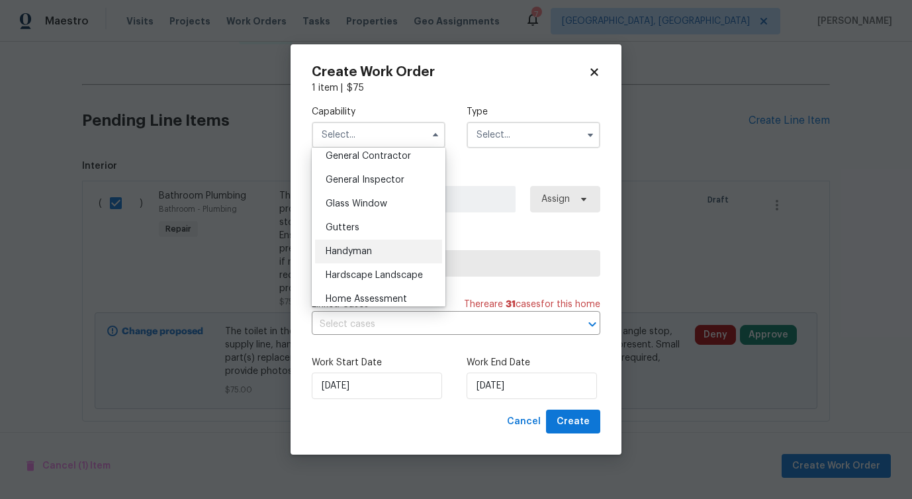
click at [391, 256] on div "Handyman" at bounding box center [378, 252] width 127 height 24
type input "Handyman"
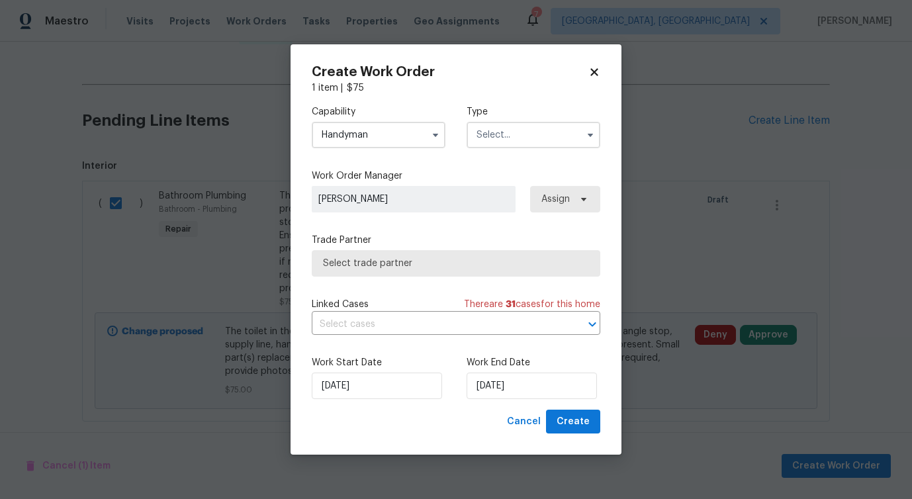
click at [525, 132] on input "text" at bounding box center [533, 135] width 134 height 26
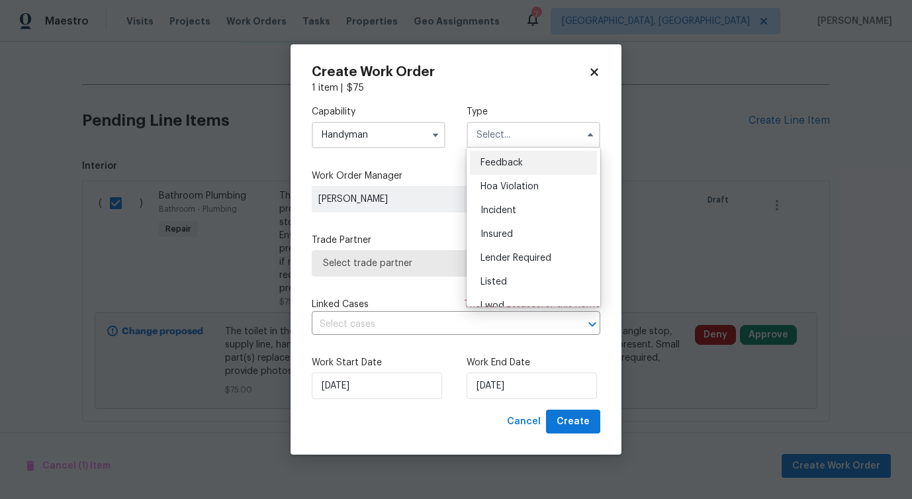
click at [514, 159] on span "Feedback" at bounding box center [501, 162] width 42 height 9
type input "Feedback"
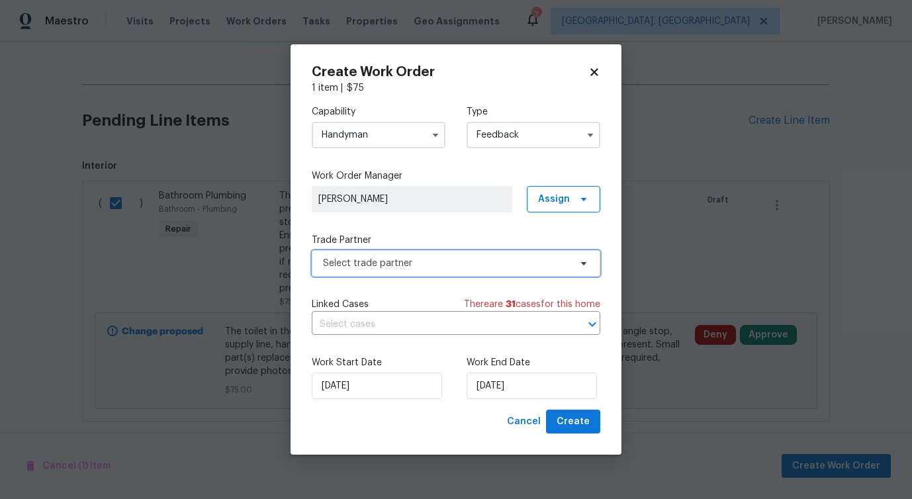
click at [384, 257] on span "Select trade partner" at bounding box center [446, 263] width 247 height 13
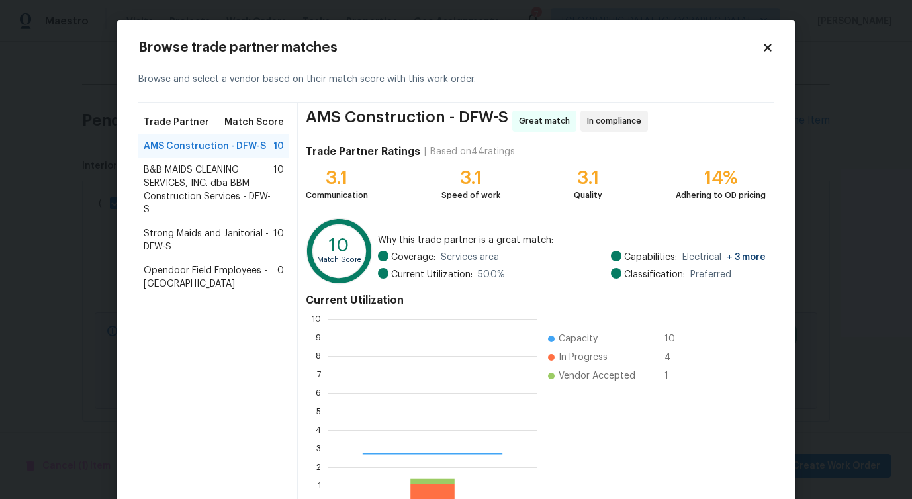
scroll to position [185, 210]
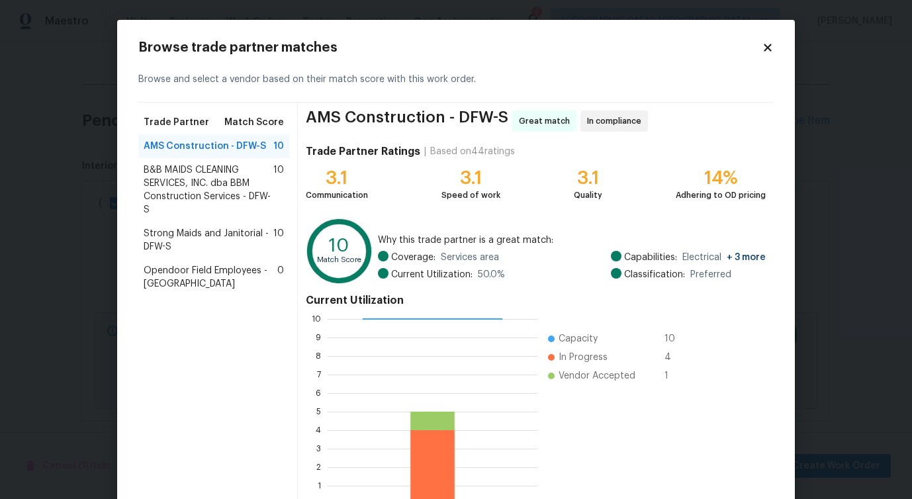
click at [197, 185] on span "B&B MAIDS CLEANING SERVICES, INC. dba BBM Construction Services - DFW-S" at bounding box center [209, 189] width 130 height 53
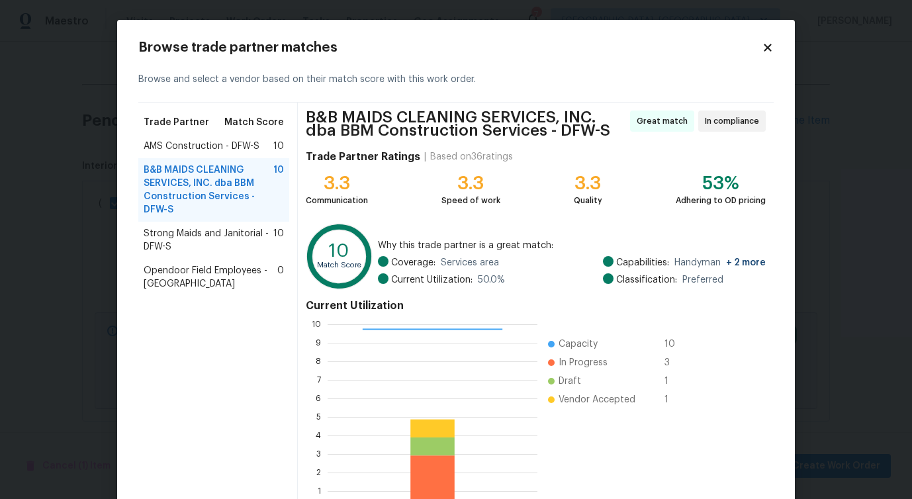
click at [173, 242] on span "Strong Maids and Janitorial - DFW-S" at bounding box center [209, 240] width 130 height 26
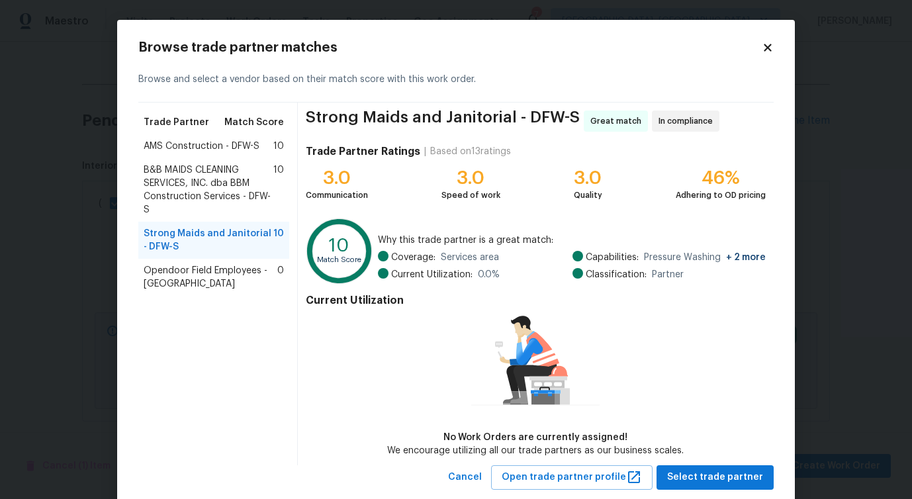
click at [216, 153] on div "AMS Construction - DFW-S 10" at bounding box center [213, 146] width 151 height 24
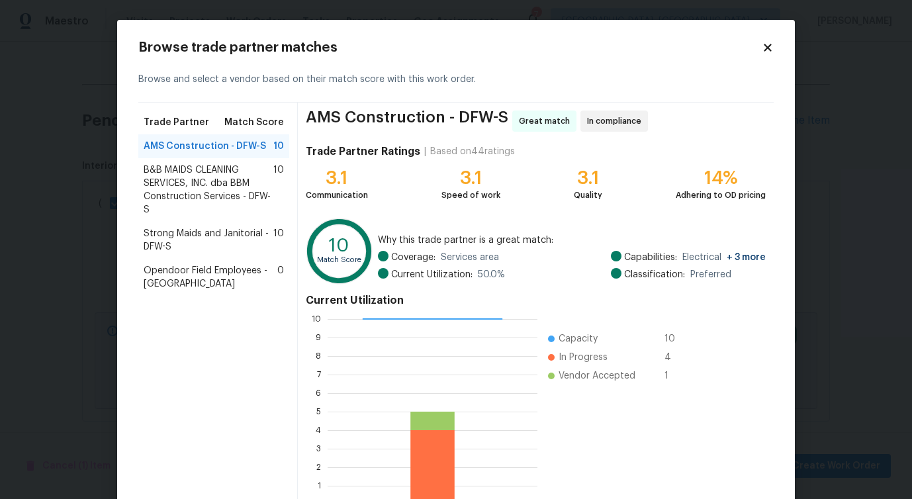
scroll to position [85, 0]
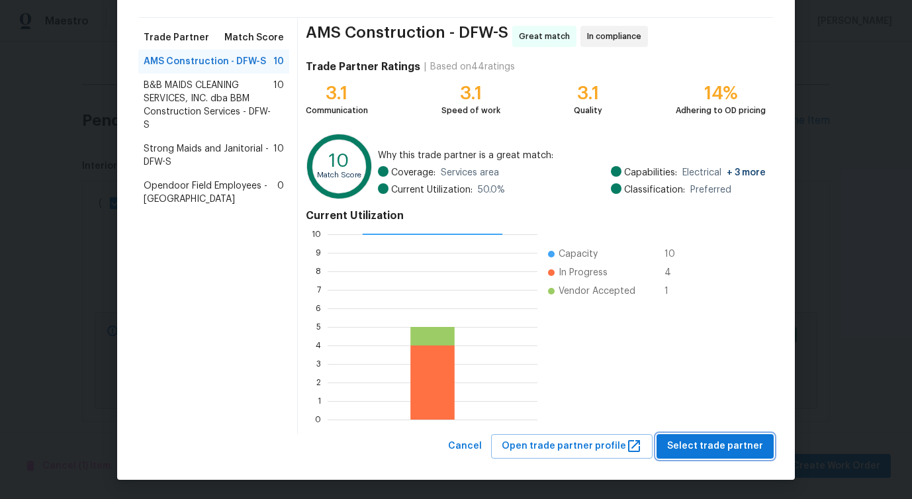
click at [707, 445] on span "Select trade partner" at bounding box center [715, 446] width 96 height 17
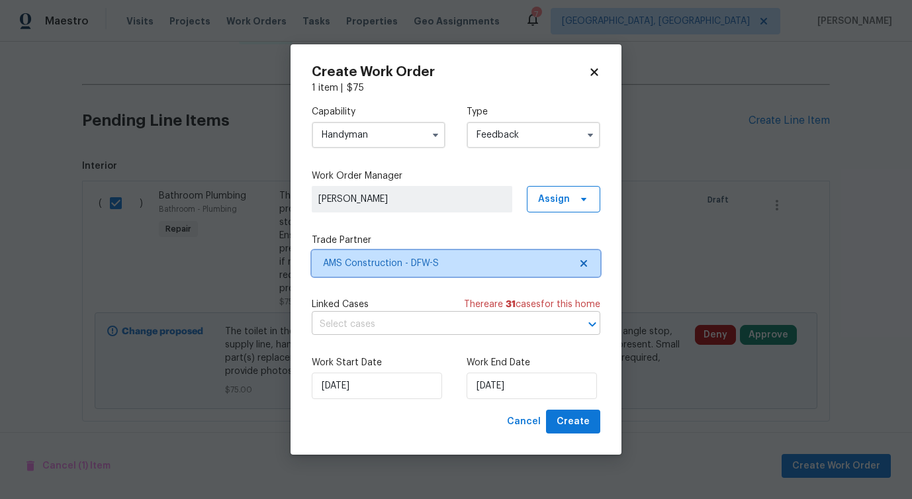
scroll to position [0, 0]
click at [413, 312] on div "Linked Cases There are 31 case s for this home ​" at bounding box center [456, 316] width 288 height 37
click at [405, 338] on div "Capability Handyman Type Feedback Work Order Manager [PERSON_NAME] Assign Trade…" at bounding box center [456, 252] width 288 height 315
click at [404, 324] on input "text" at bounding box center [437, 324] width 251 height 21
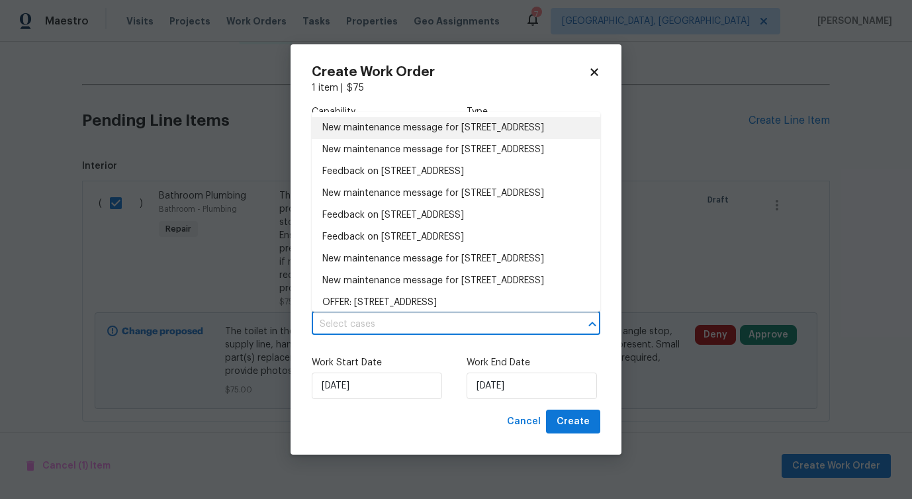
click at [394, 139] on li "New maintenance message for [STREET_ADDRESS]" at bounding box center [456, 128] width 288 height 22
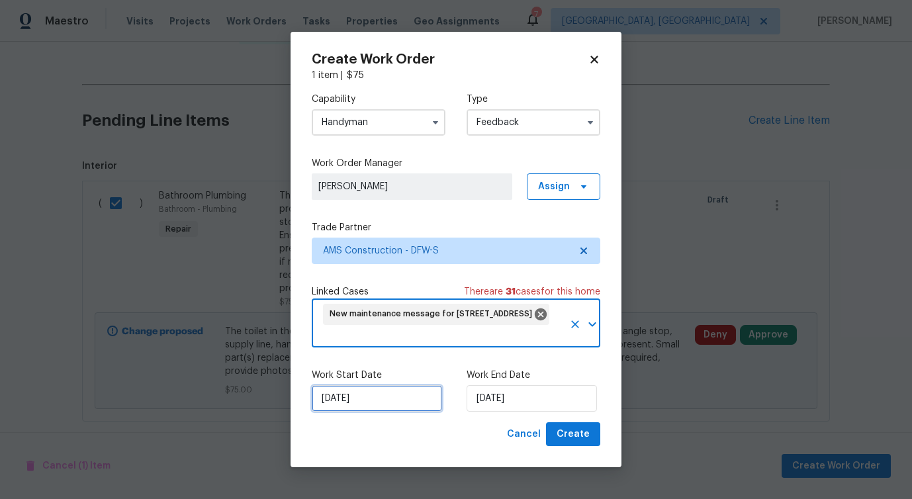
click at [354, 394] on input "[DATE]" at bounding box center [377, 398] width 130 height 26
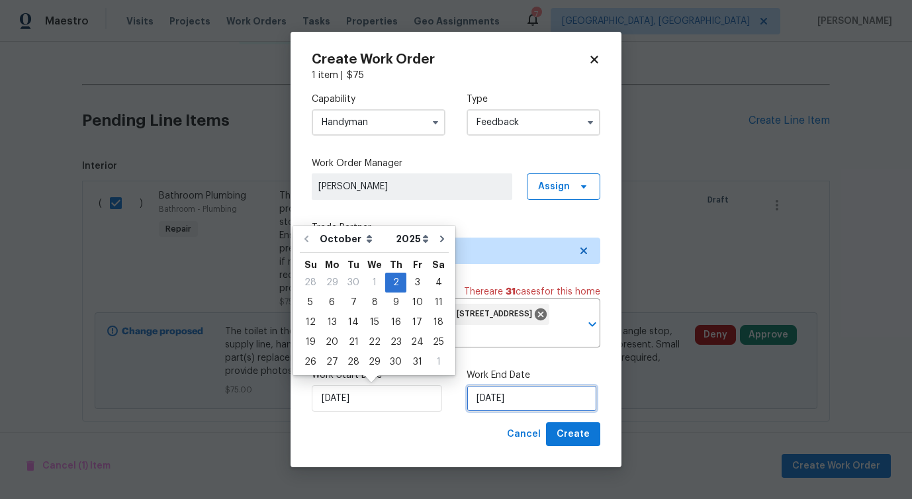
click at [514, 396] on input "[DATE]" at bounding box center [531, 398] width 130 height 26
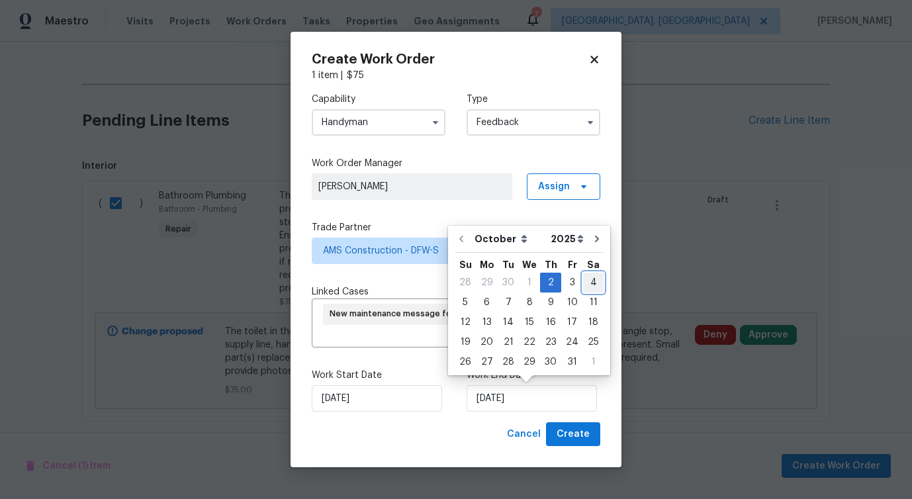
click at [586, 277] on div "4" at bounding box center [593, 282] width 21 height 19
type input "[DATE]"
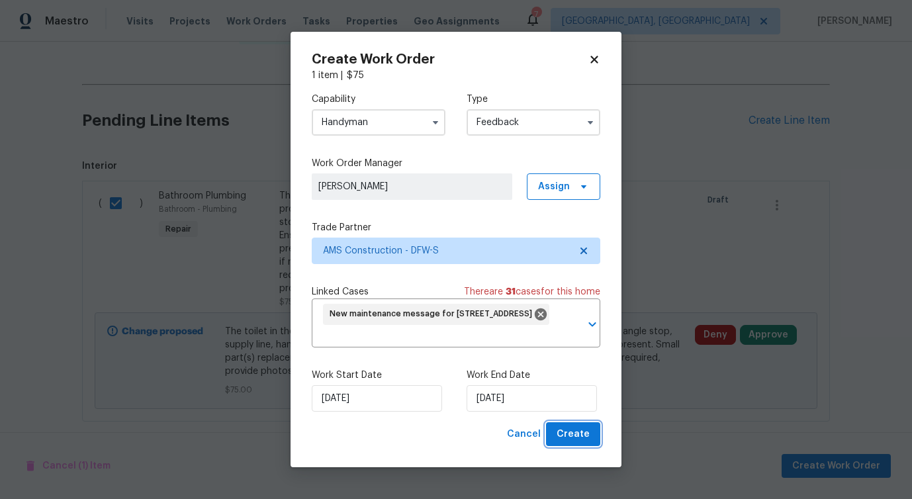
click at [578, 429] on span "Create" at bounding box center [572, 434] width 33 height 17
checkbox input "false"
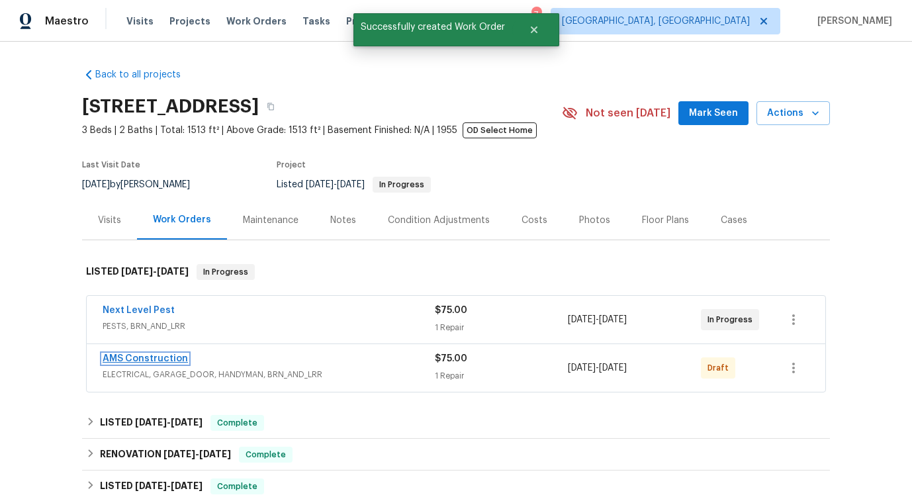
click at [147, 357] on link "AMS Construction" at bounding box center [145, 358] width 85 height 9
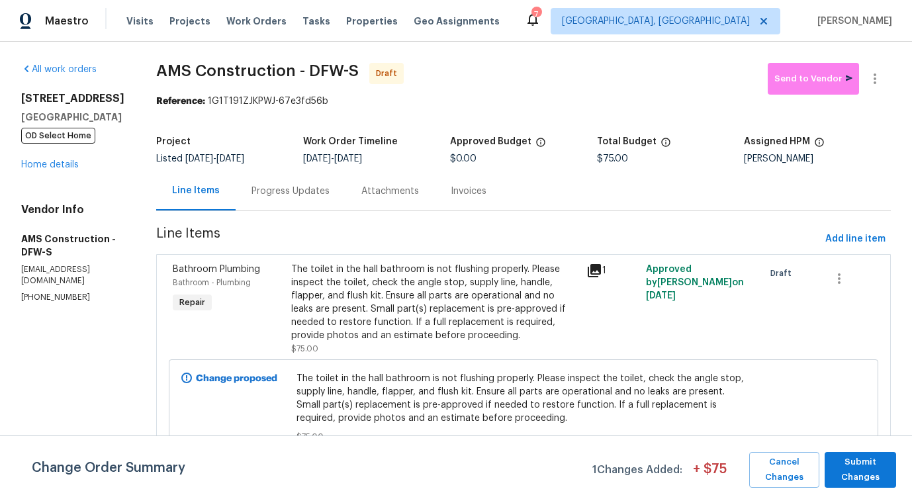
scroll to position [7, 0]
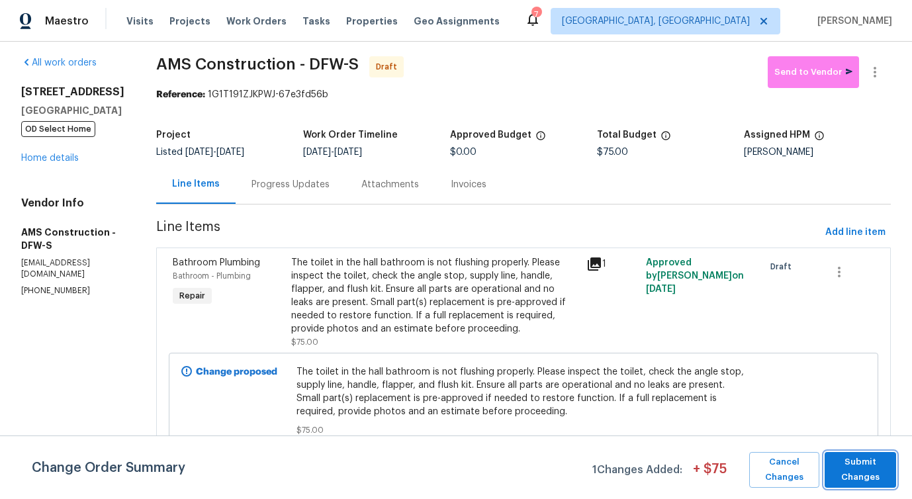
click at [864, 469] on span "Submit Changes" at bounding box center [860, 470] width 58 height 30
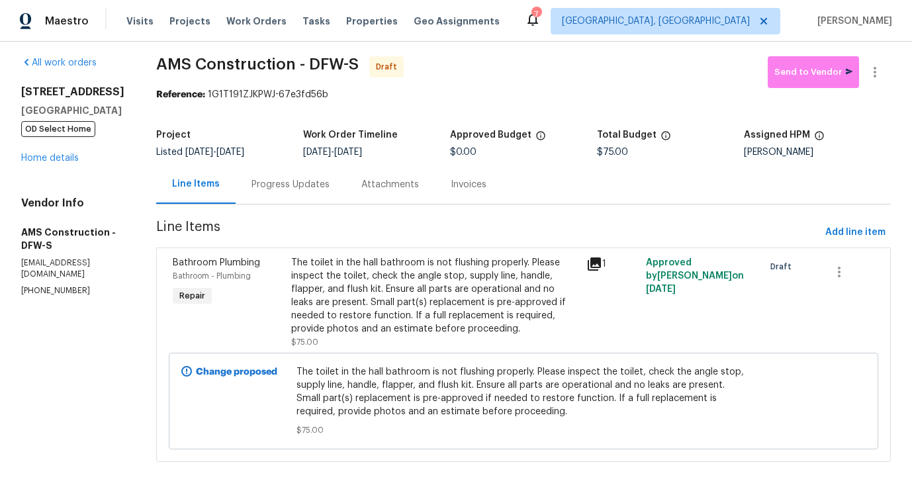
scroll to position [0, 0]
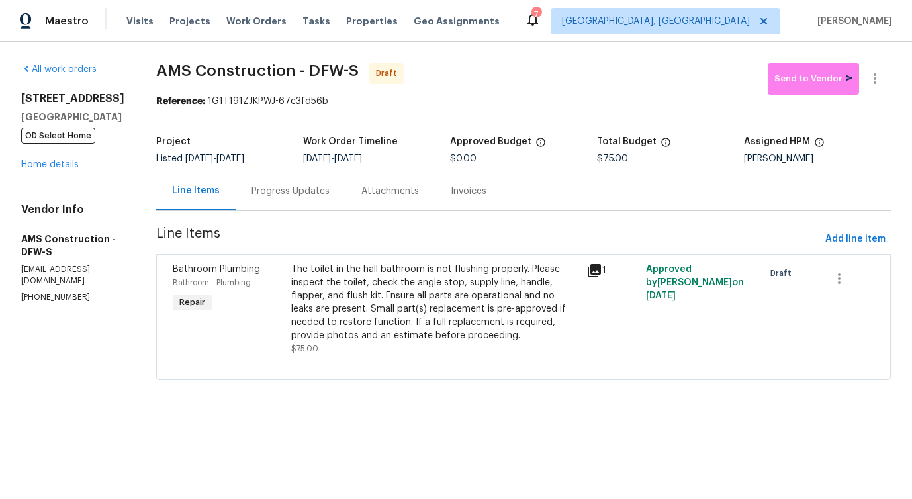
click at [294, 193] on div "Progress Updates" at bounding box center [290, 191] width 78 height 13
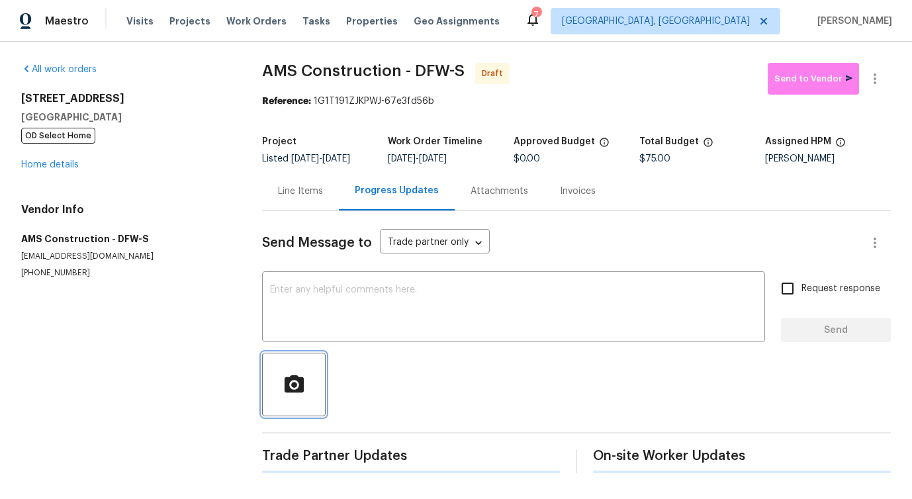
click at [310, 353] on button "button" at bounding box center [294, 385] width 64 height 64
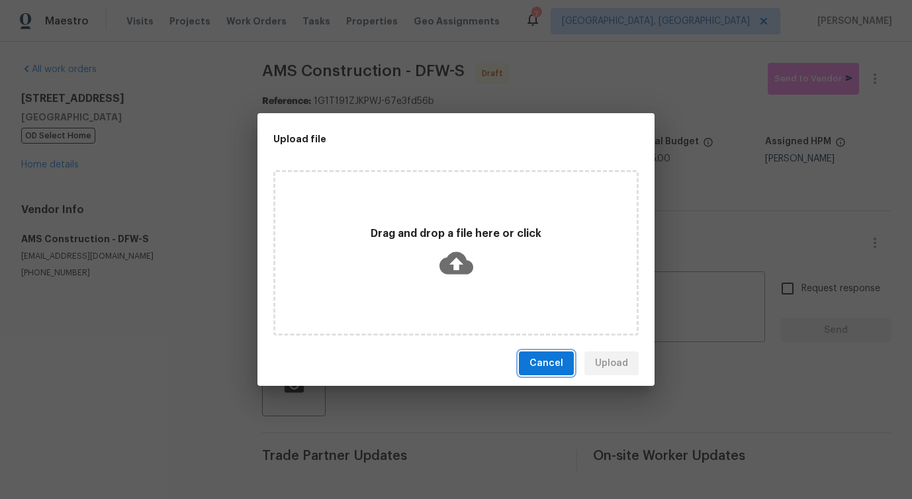
click at [551, 370] on span "Cancel" at bounding box center [546, 363] width 34 height 17
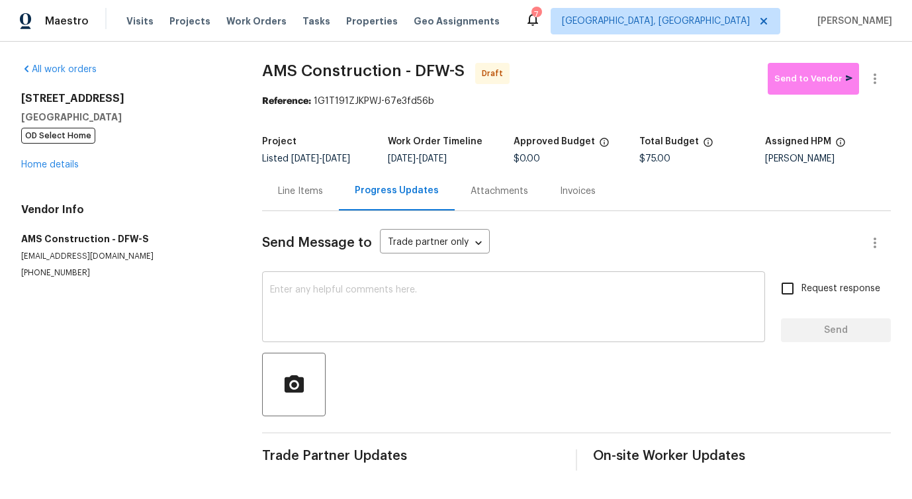
click at [447, 296] on textarea at bounding box center [513, 308] width 487 height 46
paste textarea "Hi this is [PERSON_NAME] with Opendoor. I’m confirming you received the WO for …"
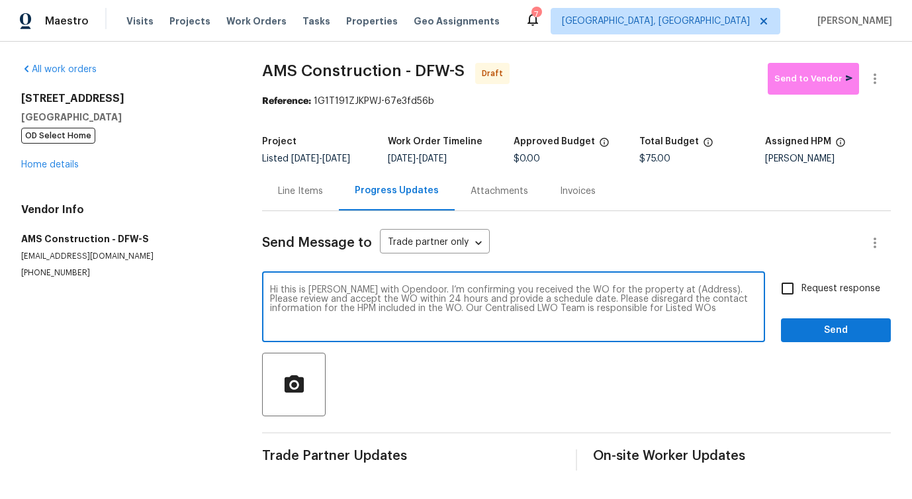
click at [681, 288] on textarea "Hi this is [PERSON_NAME] with Opendoor. I’m confirming you received the WO for …" at bounding box center [513, 308] width 487 height 46
paste textarea "[STREET_ADDRESS]"
type textarea "Hi this is [PERSON_NAME] with Opendoor. I’m confirming you received the WO for …"
click at [803, 304] on div "Request response Send" at bounding box center [836, 308] width 110 height 67
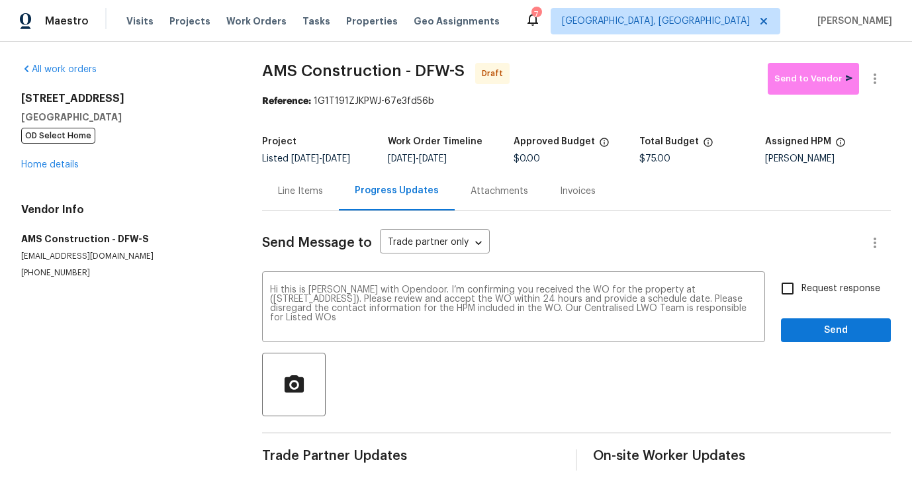
click at [803, 298] on label "Request response" at bounding box center [826, 289] width 107 height 28
click at [801, 298] on input "Request response" at bounding box center [787, 289] width 28 height 28
checkbox input "true"
click at [810, 329] on span "Send" at bounding box center [835, 330] width 89 height 17
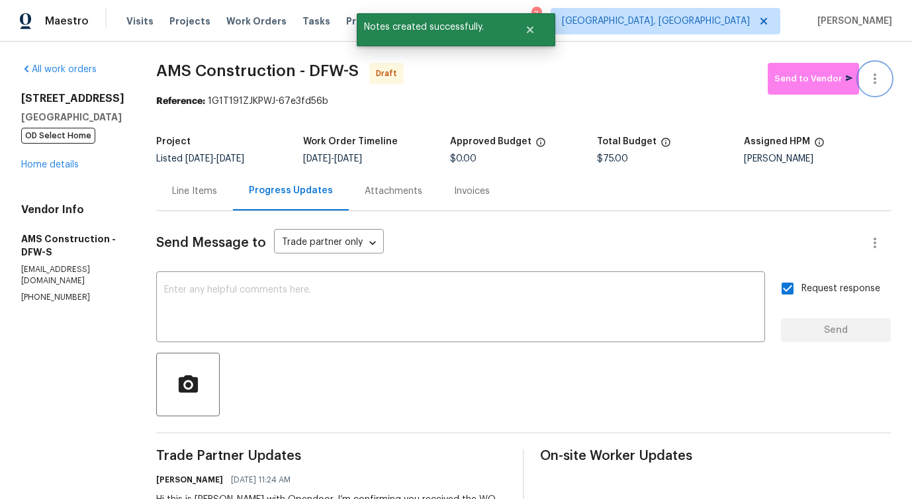
click at [877, 77] on icon "button" at bounding box center [875, 79] width 16 height 16
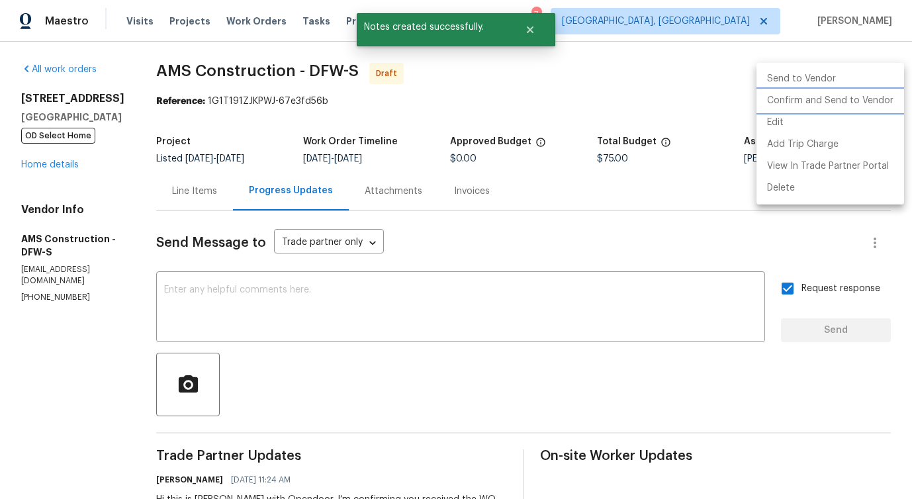
click at [805, 99] on li "Confirm and Send to Vendor" at bounding box center [830, 101] width 148 height 22
click at [599, 115] on div at bounding box center [456, 249] width 912 height 499
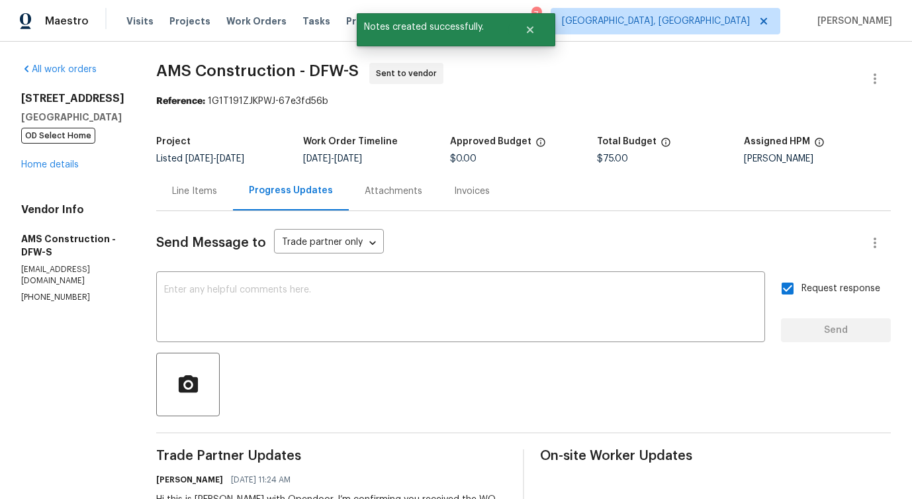
click at [179, 210] on div "Line Items" at bounding box center [194, 190] width 77 height 39
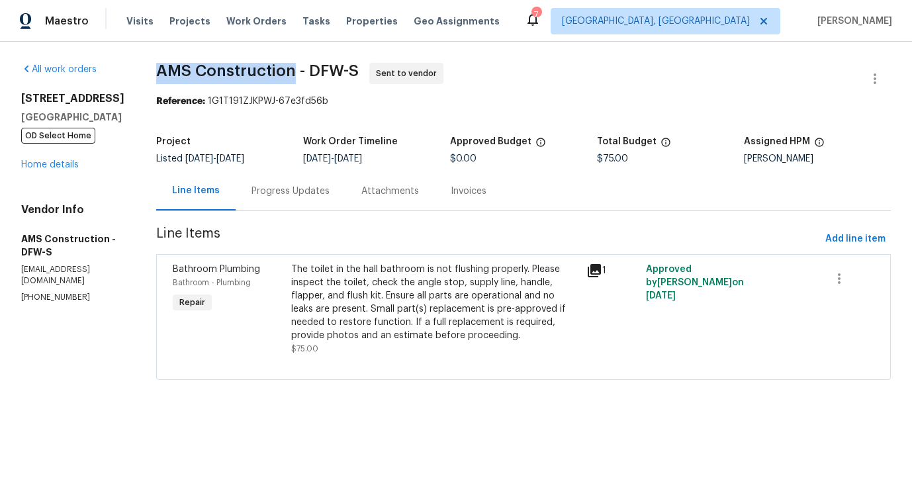
drag, startPoint x: 138, startPoint y: 70, endPoint x: 275, endPoint y: 73, distance: 137.0
click at [275, 73] on div "All work orders [STREET_ADDRESS][PERSON_NAME] OD Select Home Home details Vendo…" at bounding box center [456, 229] width 912 height 375
copy span "AMS Construction"
click at [54, 169] on link "Home details" at bounding box center [50, 164] width 58 height 9
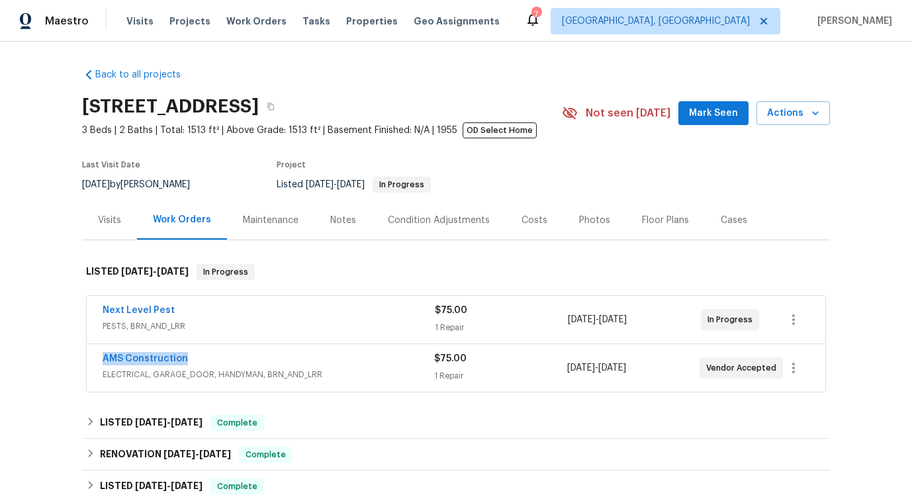
drag, startPoint x: 103, startPoint y: 358, endPoint x: 236, endPoint y: 358, distance: 133.0
click at [236, 358] on div "AMS Construction ELECTRICAL, GARAGE_DOOR, HANDYMAN, BRN_AND_LRR $75.00 1 Repair…" at bounding box center [456, 368] width 738 height 48
copy link "AMS Construction"
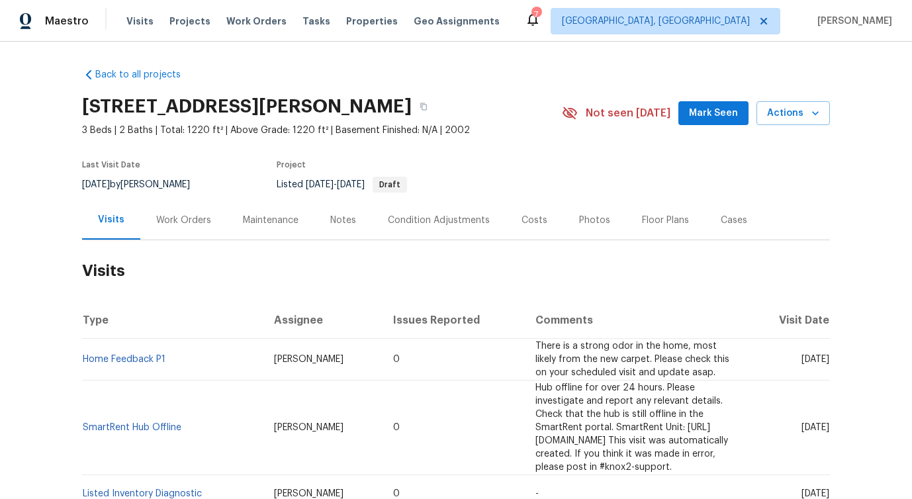
click at [198, 222] on div "Work Orders" at bounding box center [183, 220] width 55 height 13
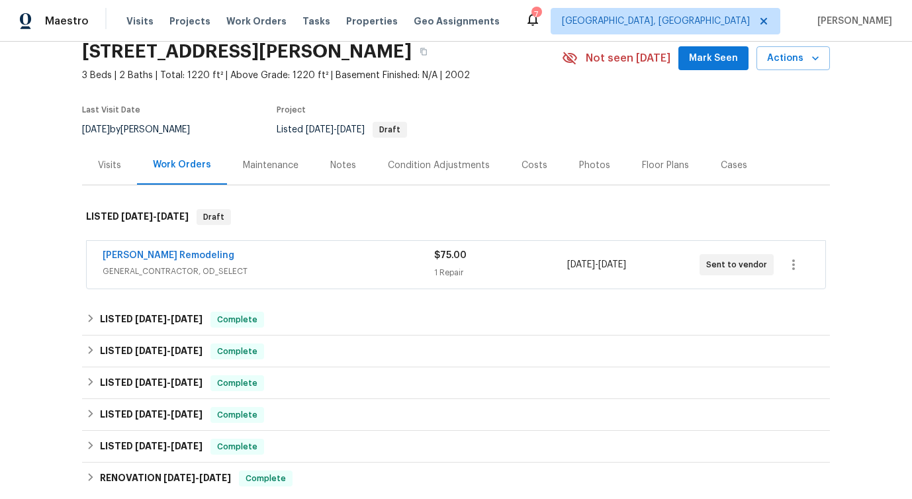
scroll to position [56, 0]
click at [167, 259] on link "Pino Remodeling" at bounding box center [169, 254] width 132 height 9
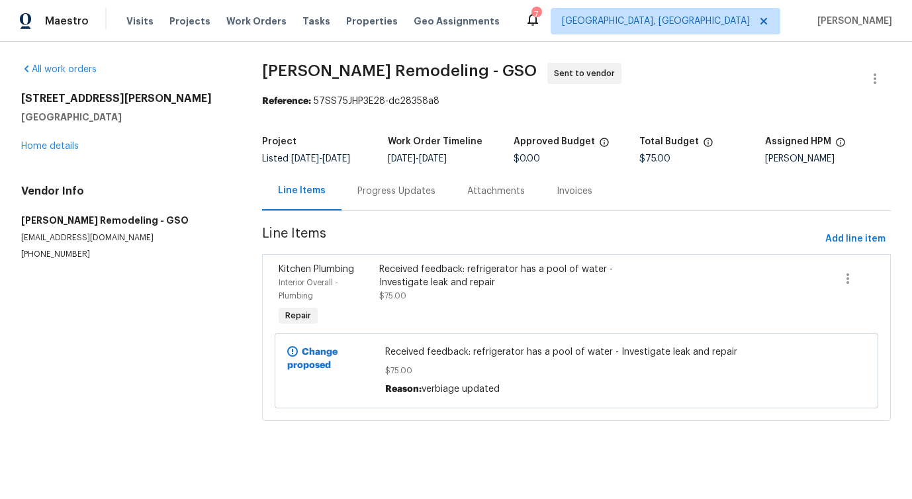
click at [365, 215] on section "Pino Remodeling - GSO Sent to vendor Reference: 57SS75JHP3E28-dc28358a8 Project…" at bounding box center [576, 250] width 629 height 374
click at [378, 210] on div "Progress Updates" at bounding box center [396, 190] width 110 height 39
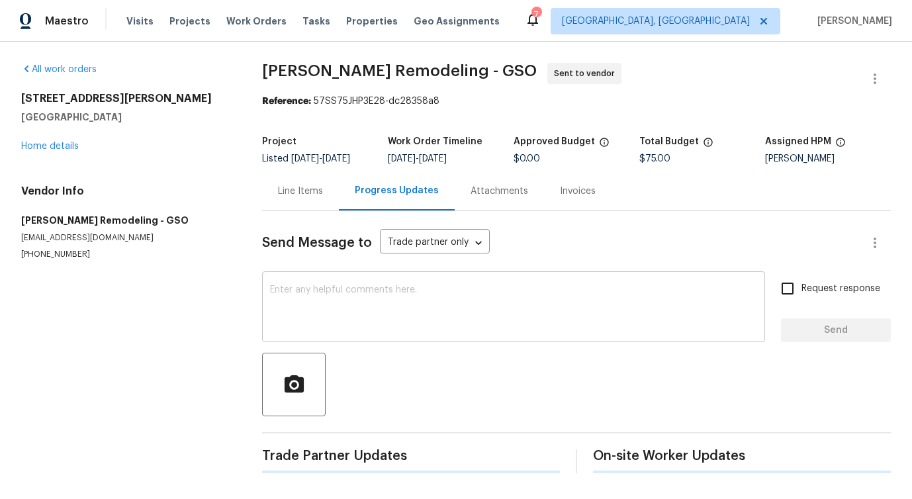
click at [392, 309] on textarea at bounding box center [513, 308] width 487 height 46
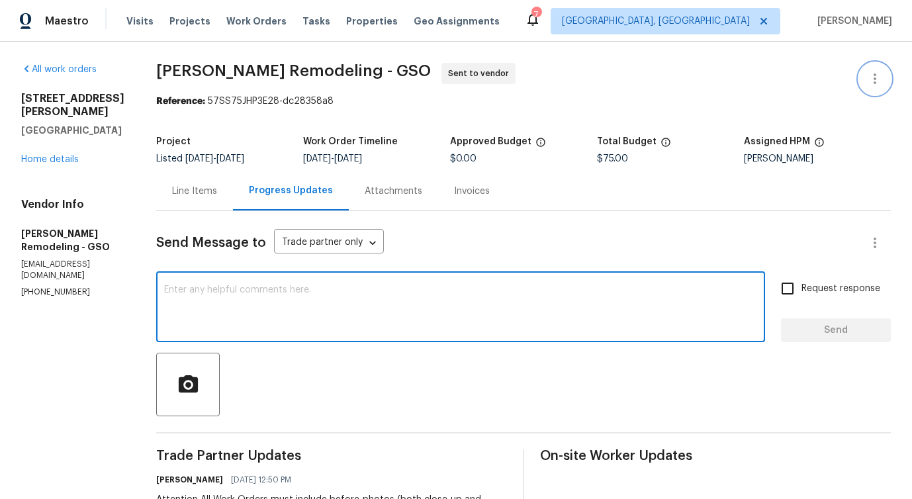
click at [874, 86] on icon "button" at bounding box center [875, 79] width 16 height 16
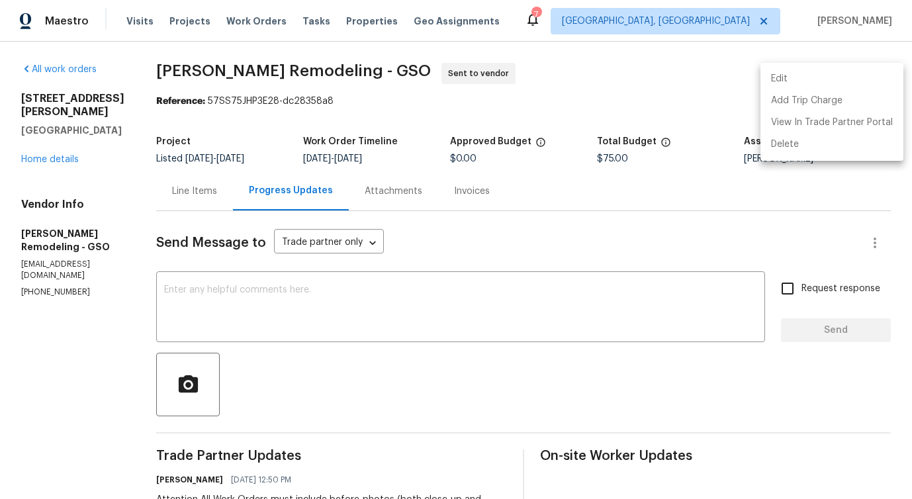
click at [793, 85] on li "Edit" at bounding box center [831, 79] width 143 height 22
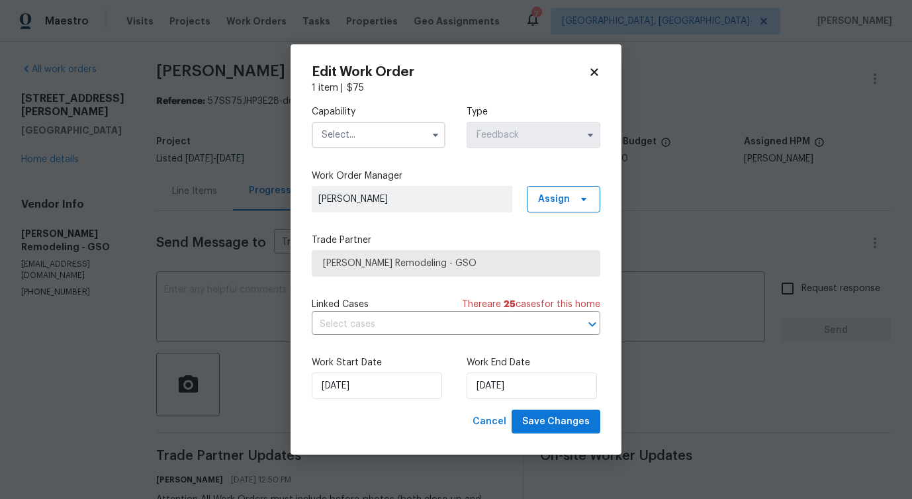
click at [379, 128] on input "text" at bounding box center [379, 135] width 134 height 26
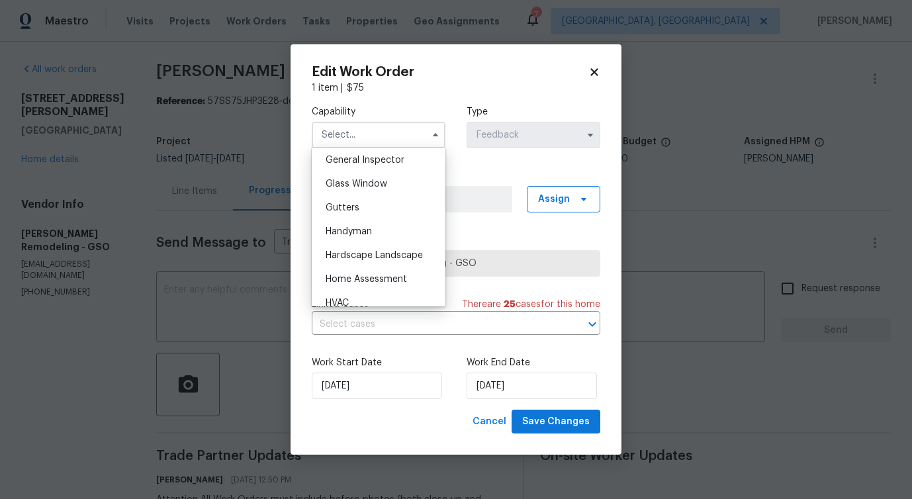
scroll to position [670, 0]
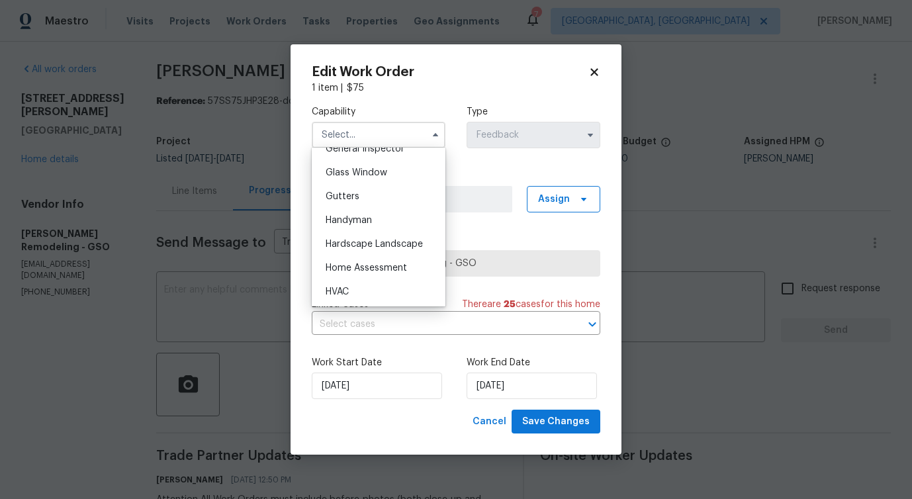
click at [385, 219] on div "Handyman" at bounding box center [378, 220] width 127 height 24
click at [385, 219] on div "Capability Handyman Agent Appliance Bathtub Resurfacing BRN And Lrr Broker Cabi…" at bounding box center [456, 252] width 288 height 315
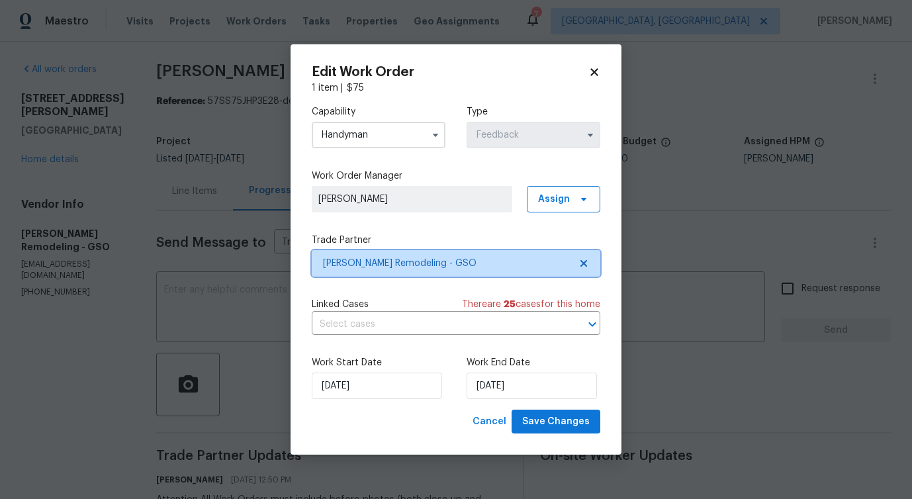
click at [384, 263] on span "Pino Remodeling - GSO" at bounding box center [446, 263] width 247 height 13
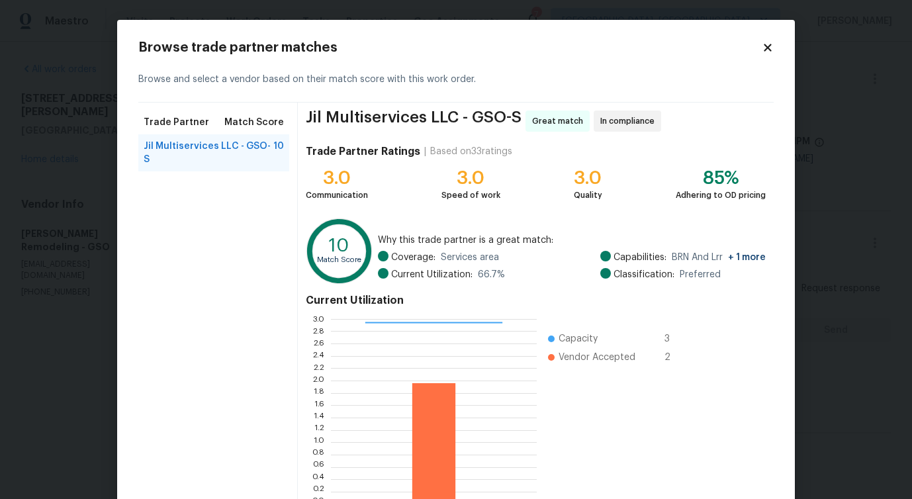
scroll to position [85, 0]
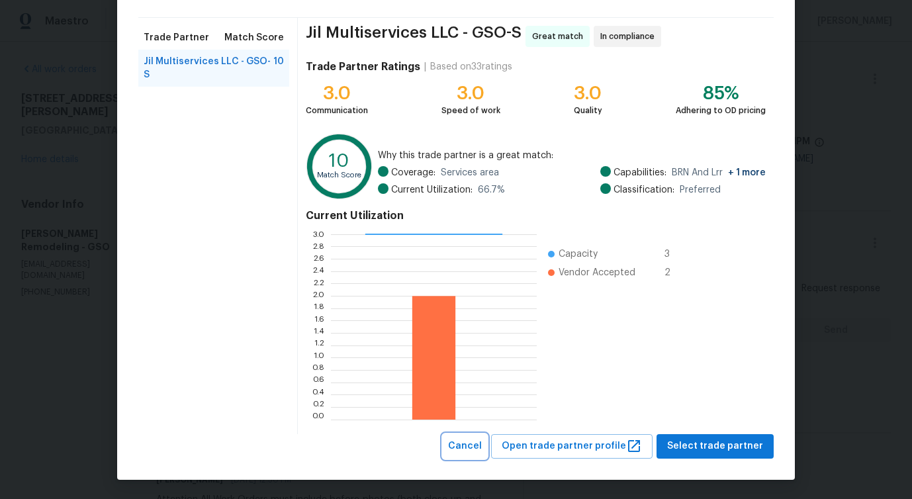
click at [472, 447] on span "Cancel" at bounding box center [465, 446] width 34 height 17
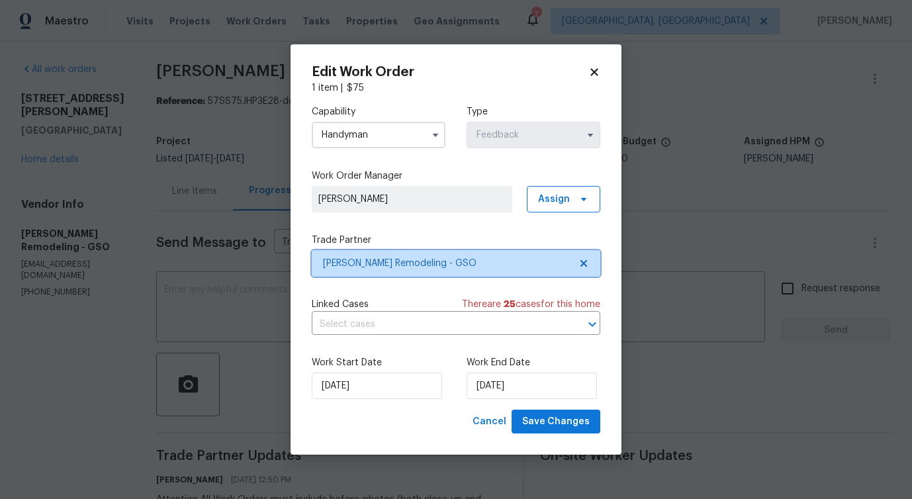
scroll to position [0, 0]
click at [385, 134] on input "Handyman" at bounding box center [379, 135] width 134 height 26
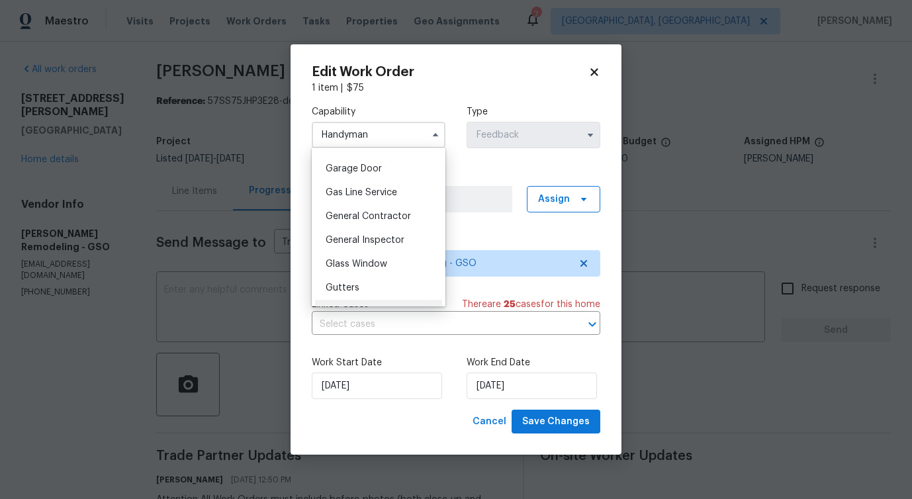
scroll to position [580, 0]
click at [374, 211] on span "General Contractor" at bounding box center [368, 214] width 85 height 9
type input "General Contractor"
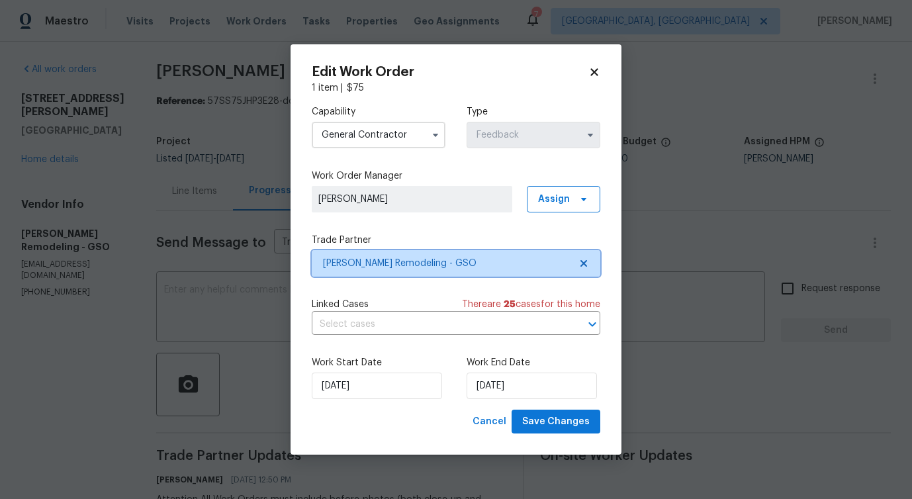
click at [378, 275] on span "Pino Remodeling - GSO" at bounding box center [456, 263] width 288 height 26
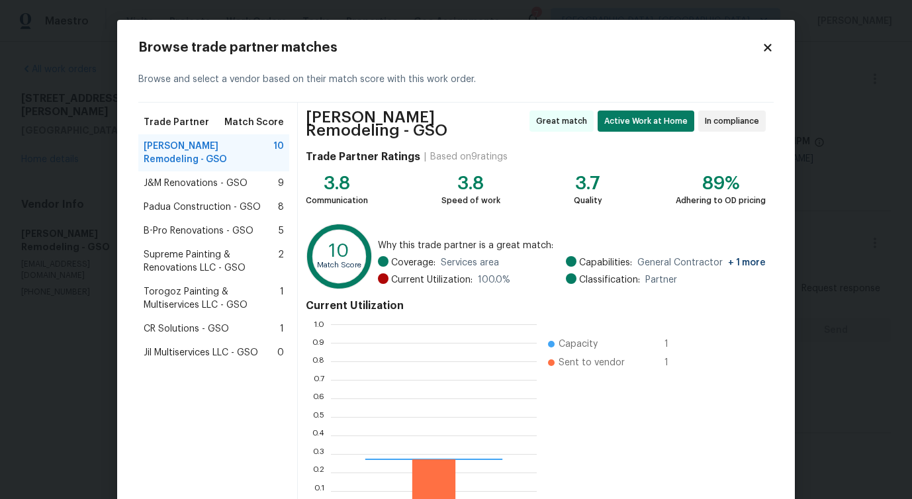
scroll to position [185, 206]
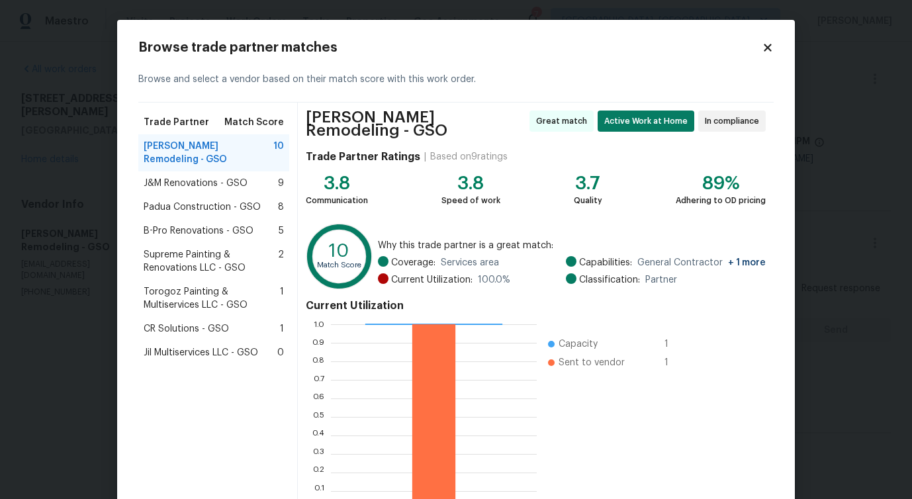
click at [175, 177] on span "J&M Renovations - GSO" at bounding box center [196, 183] width 104 height 13
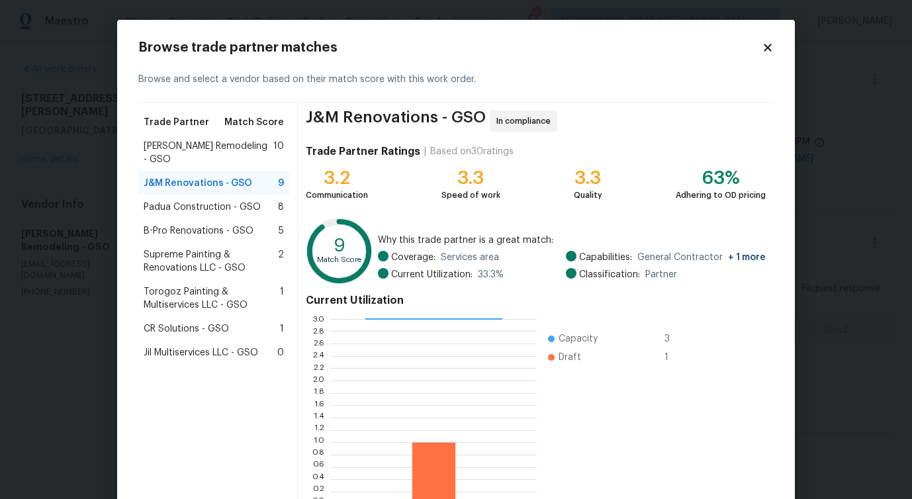
click at [179, 200] on span "Padua Construction - GSO" at bounding box center [202, 206] width 117 height 13
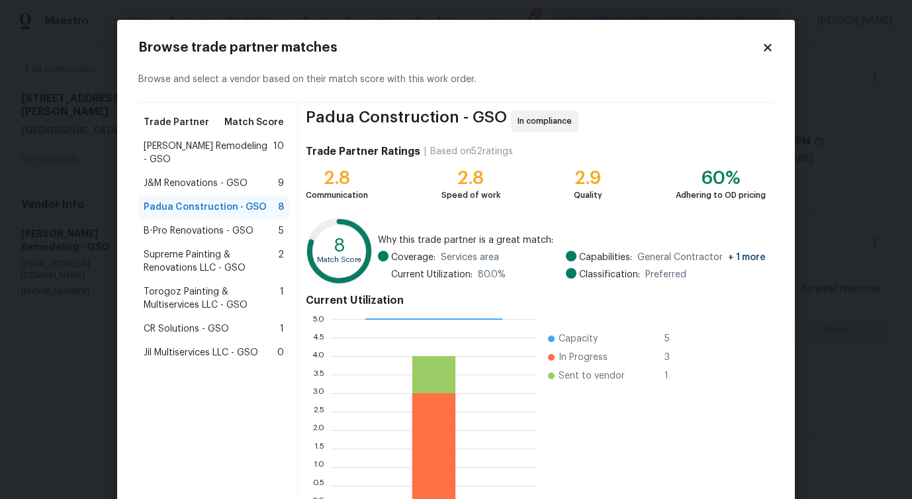
click at [180, 224] on span "B-Pro Renovations - GSO" at bounding box center [199, 230] width 110 height 13
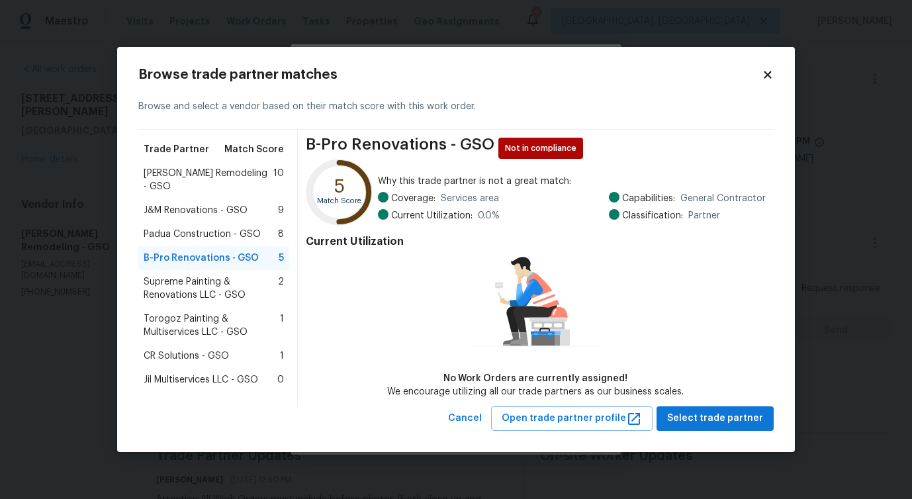
click at [188, 277] on span "Supreme Painting & Renovations LLC - GSO" at bounding box center [211, 288] width 134 height 26
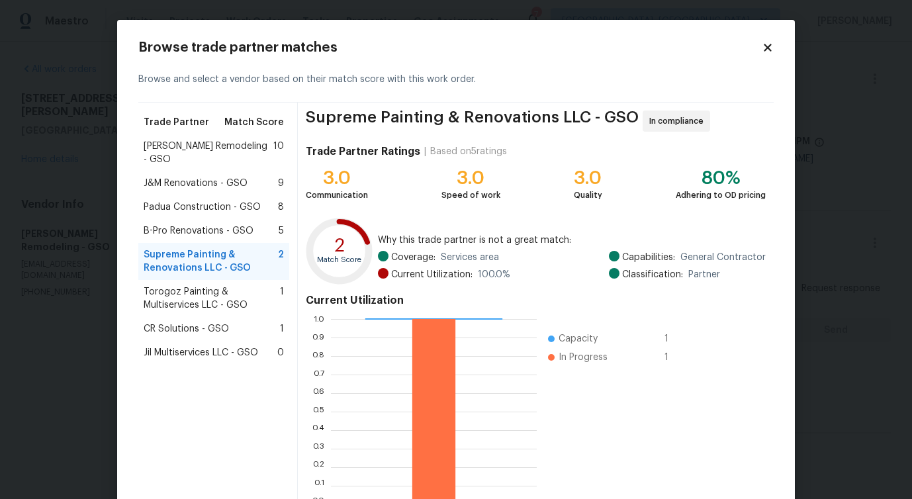
click at [197, 302] on div "Torogoz Painting & Multiservices LLC - GSO 1" at bounding box center [213, 298] width 151 height 37
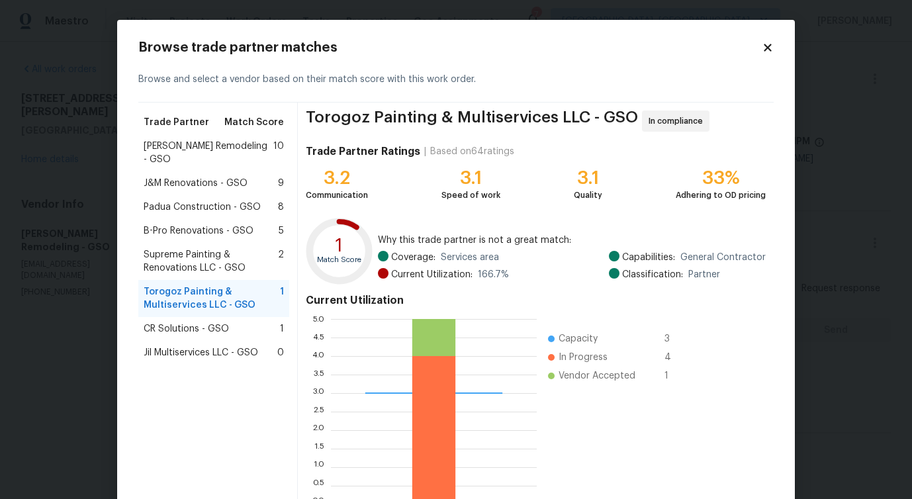
click at [203, 323] on div "CR Solutions - GSO 1" at bounding box center [213, 329] width 151 height 24
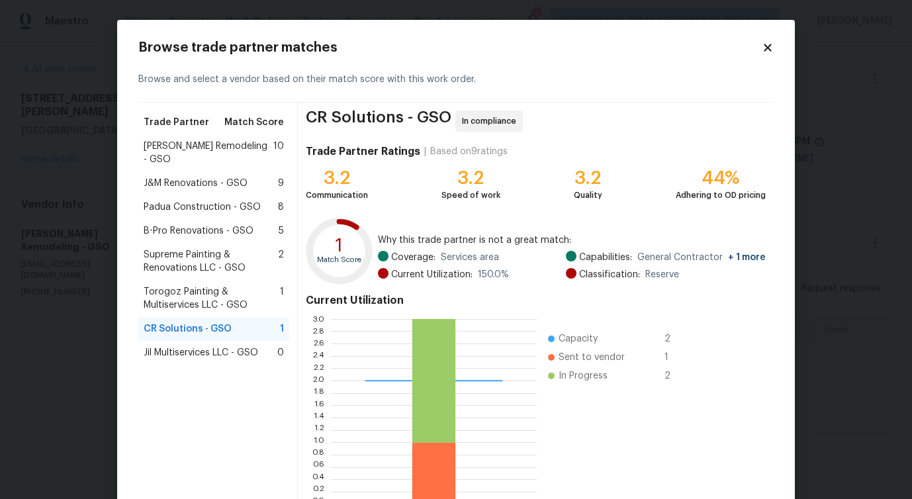
click at [188, 144] on span "Pino Remodeling - GSO" at bounding box center [209, 153] width 130 height 26
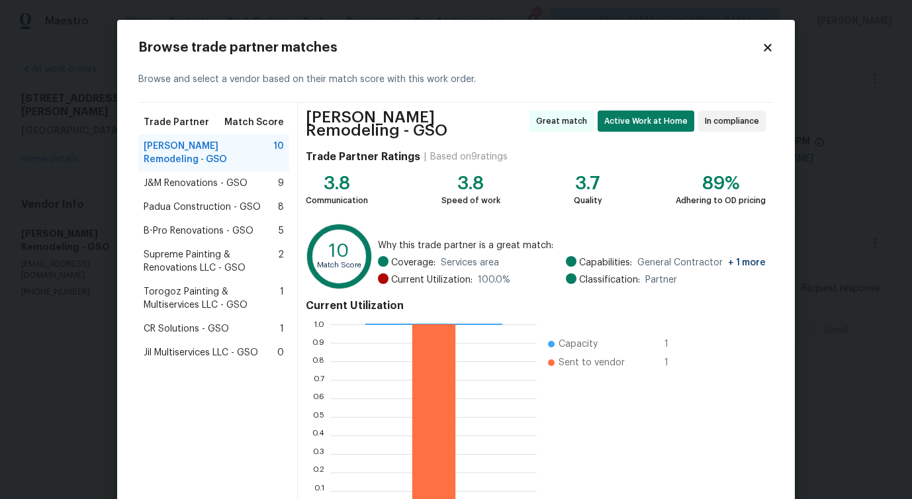
click at [189, 179] on div "J&M Renovations - GSO 9" at bounding box center [213, 183] width 151 height 24
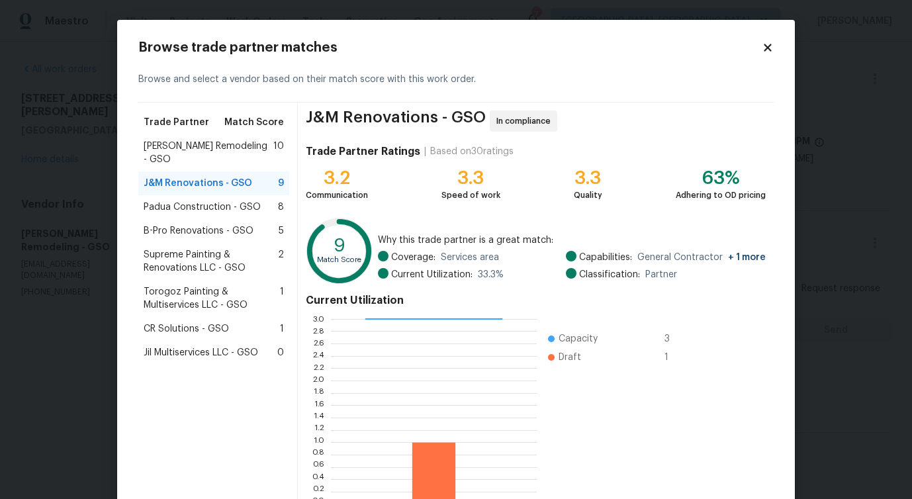
click at [200, 200] on span "Padua Construction - GSO" at bounding box center [202, 206] width 117 height 13
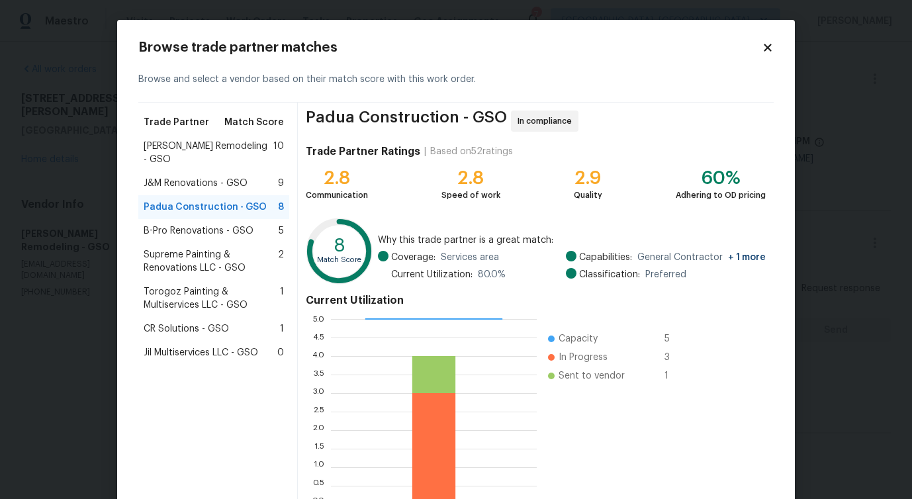
click at [202, 224] on span "B-Pro Renovations - GSO" at bounding box center [199, 230] width 110 height 13
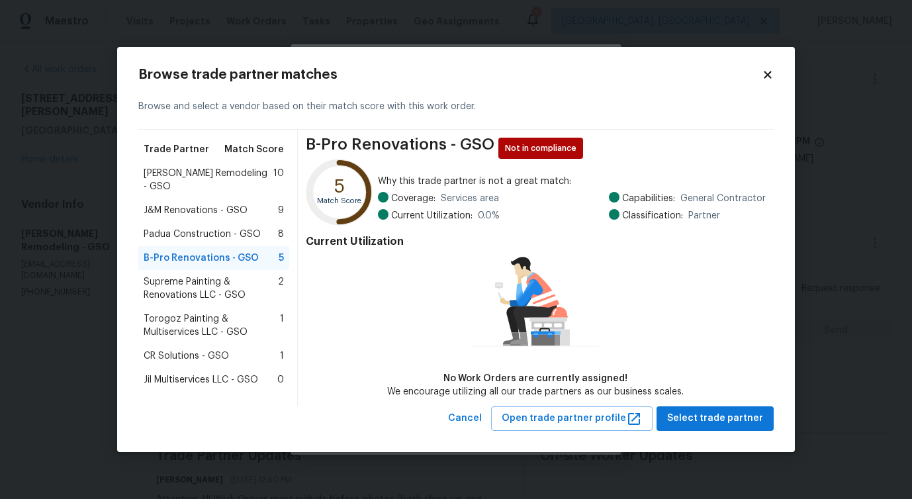
click at [209, 279] on span "Supreme Painting & Renovations LLC - GSO" at bounding box center [211, 288] width 134 height 26
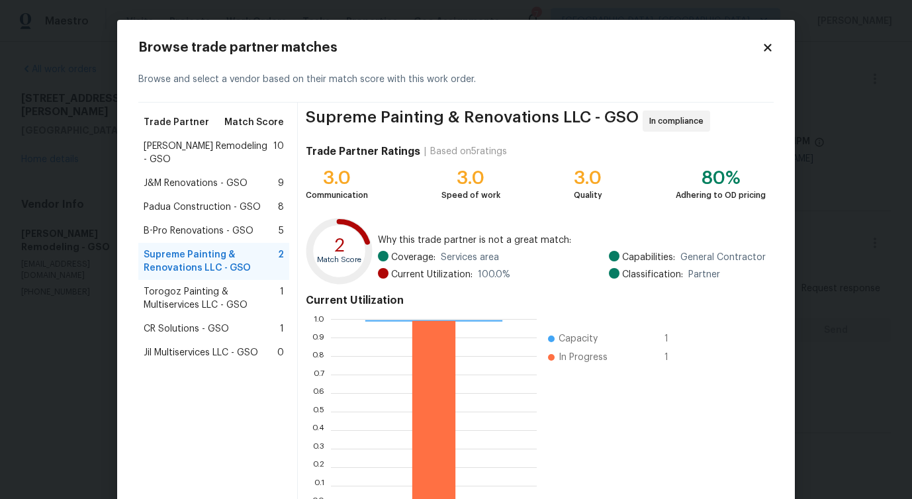
click at [205, 177] on span "J&M Renovations - GSO" at bounding box center [196, 183] width 104 height 13
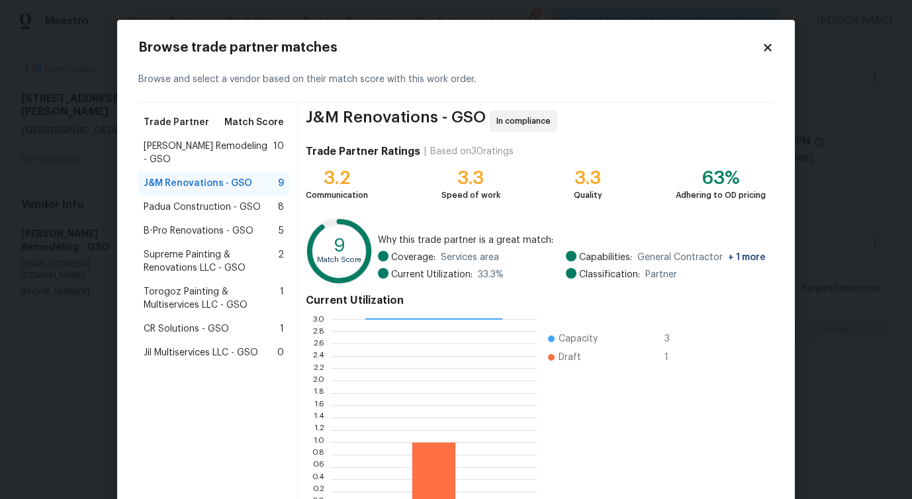
click at [206, 266] on div "Supreme Painting & Renovations LLC - GSO 2" at bounding box center [213, 261] width 151 height 37
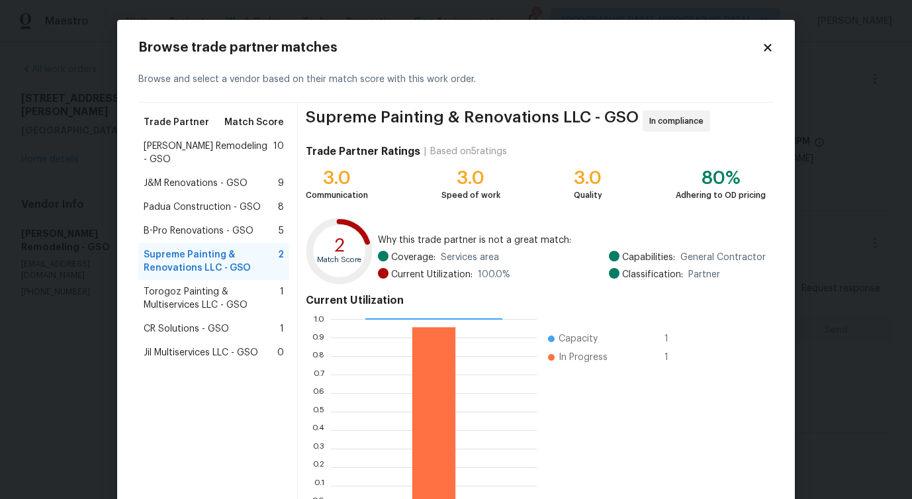
click at [203, 289] on span "Torogoz Painting & Multiservices LLC - GSO" at bounding box center [212, 298] width 136 height 26
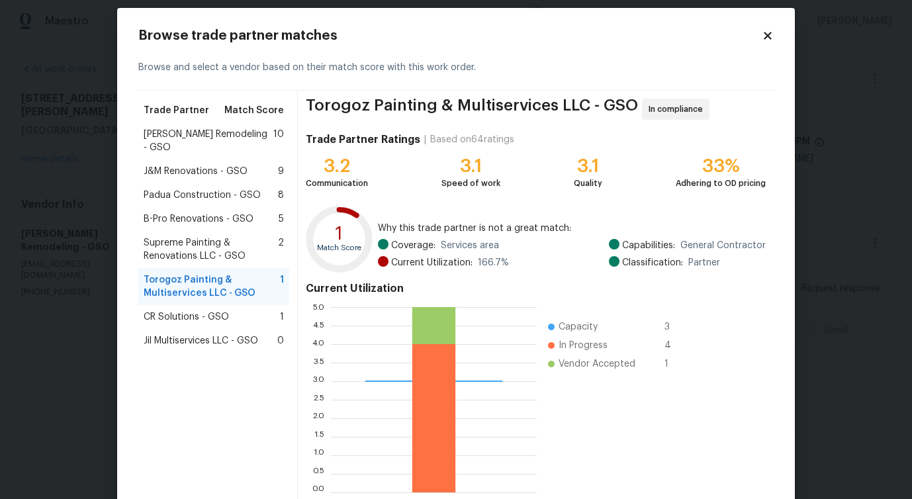
scroll to position [85, 0]
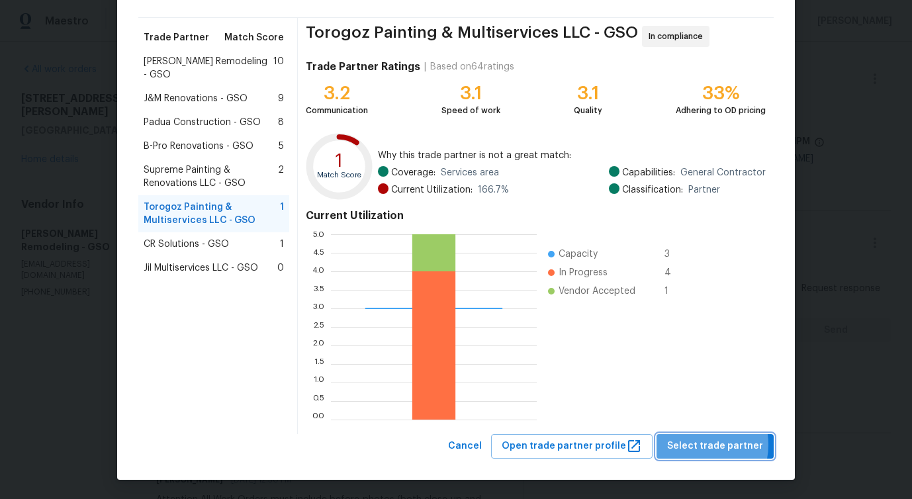
click at [699, 445] on span "Select trade partner" at bounding box center [715, 446] width 96 height 17
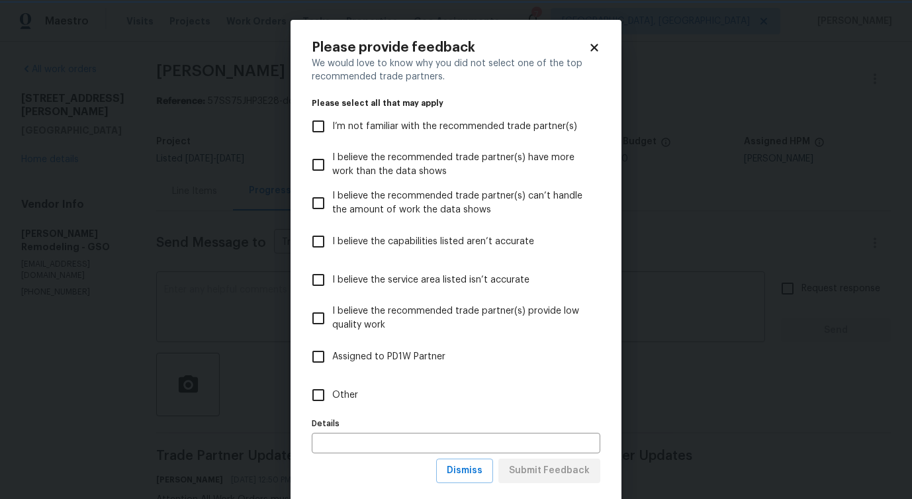
scroll to position [0, 0]
click at [343, 386] on label "Other" at bounding box center [446, 395] width 285 height 38
click at [332, 386] on input "Other" at bounding box center [318, 395] width 28 height 28
checkbox input "true"
click at [519, 470] on span "Submit Feedback" at bounding box center [549, 470] width 81 height 17
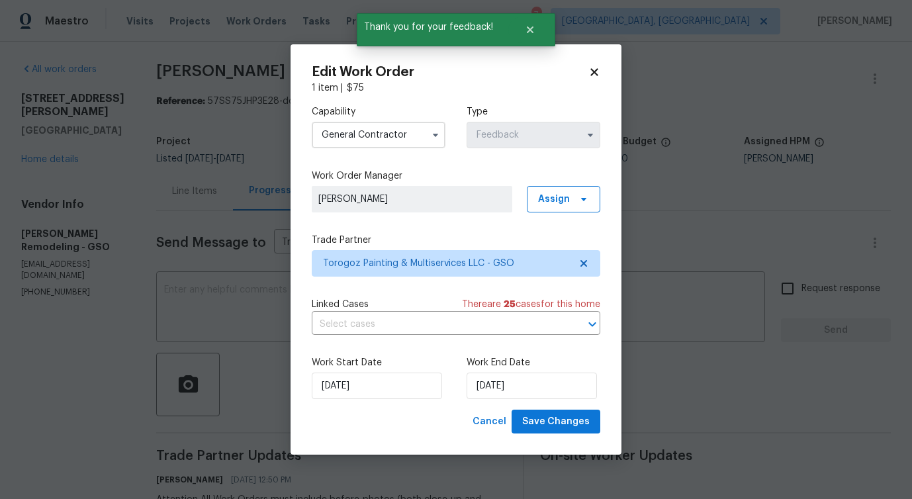
click at [367, 313] on div "Linked Cases There are 25 case s for this home ​" at bounding box center [456, 316] width 288 height 37
click at [362, 327] on input "text" at bounding box center [437, 324] width 251 height 21
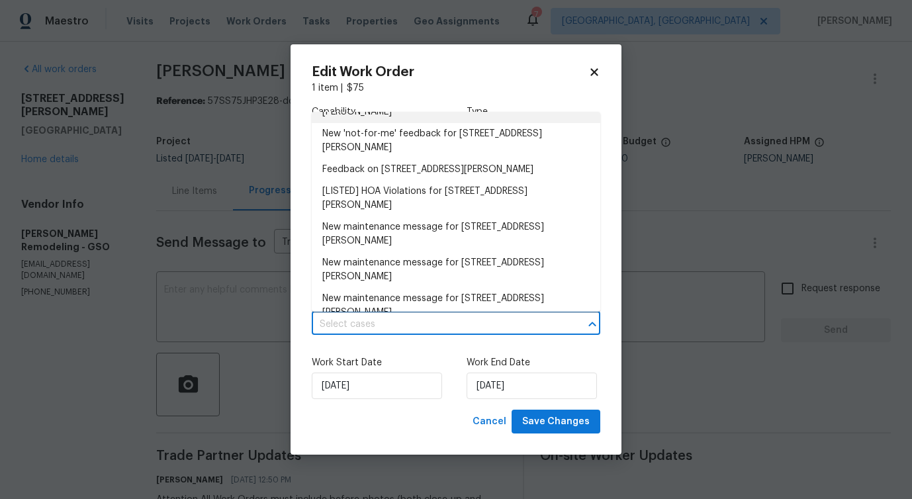
scroll to position [192, 0]
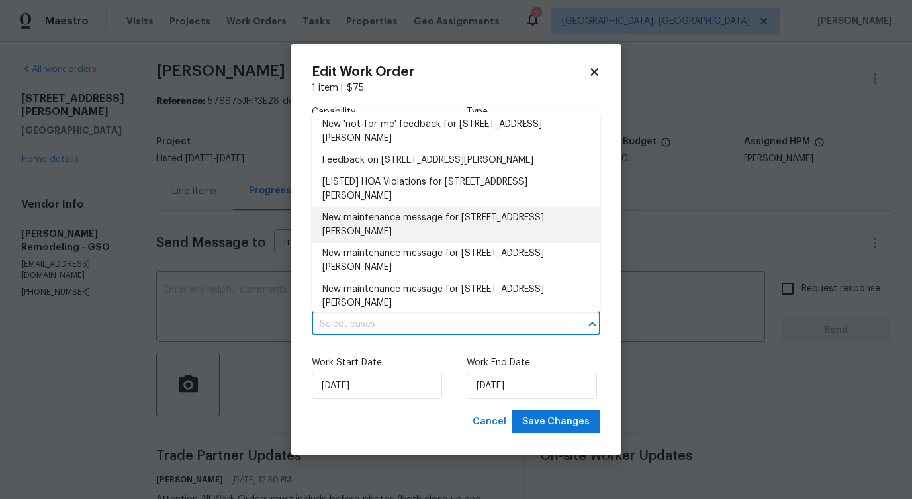
click at [378, 231] on li "New maintenance message for 504 Meredith St , High Point, NC 27260" at bounding box center [456, 225] width 288 height 36
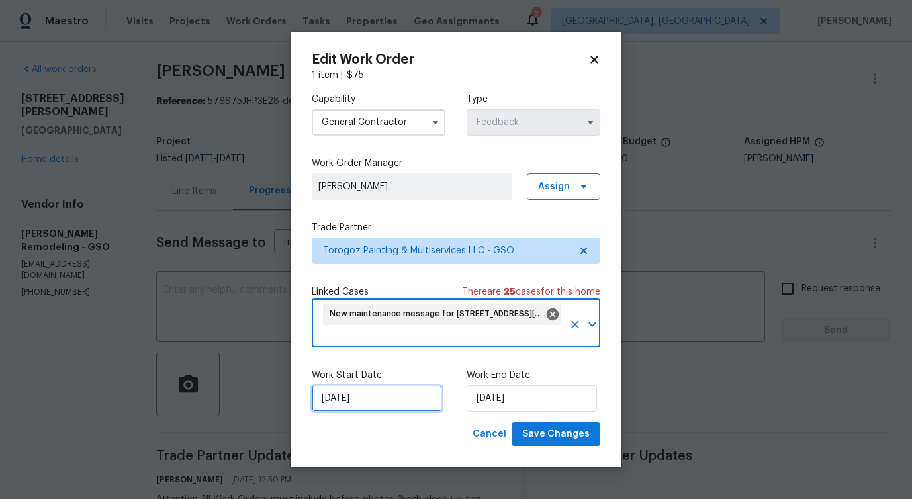
click at [345, 407] on input "10/1/2025" at bounding box center [377, 398] width 130 height 26
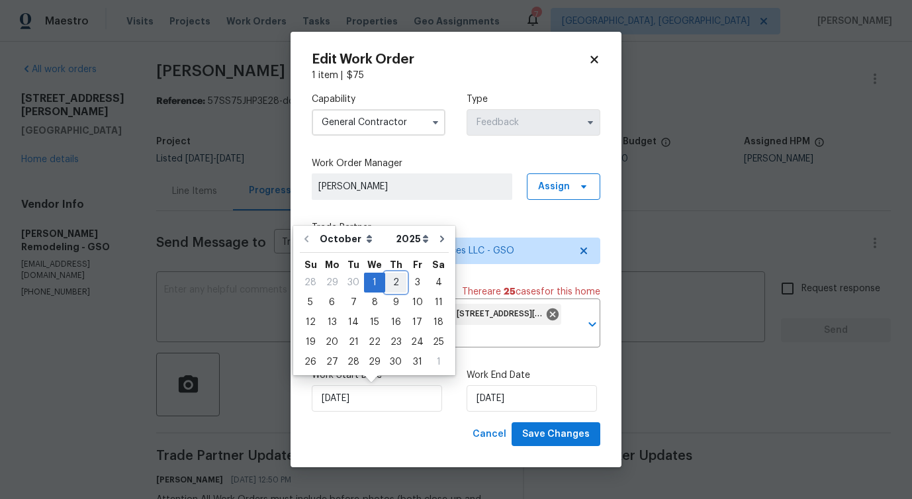
click at [393, 282] on div "2" at bounding box center [395, 282] width 21 height 19
type input "[DATE]"
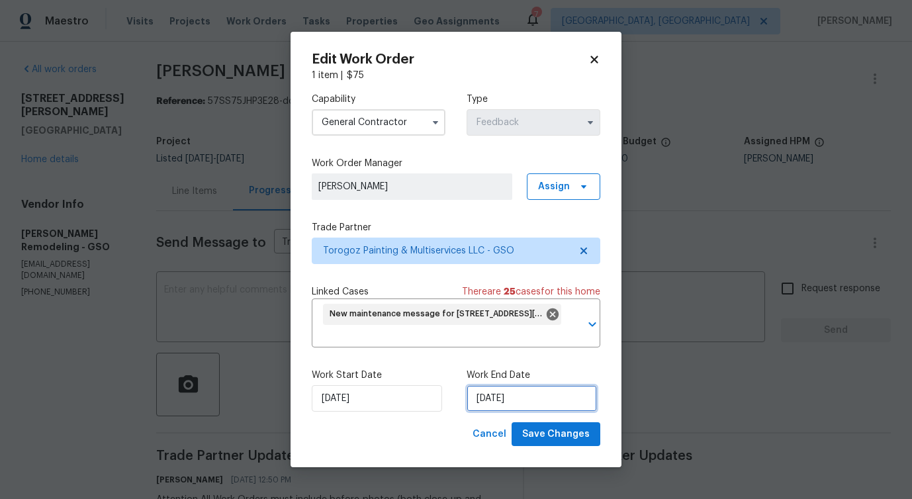
click at [490, 400] on input "10/3/2025" at bounding box center [531, 398] width 130 height 26
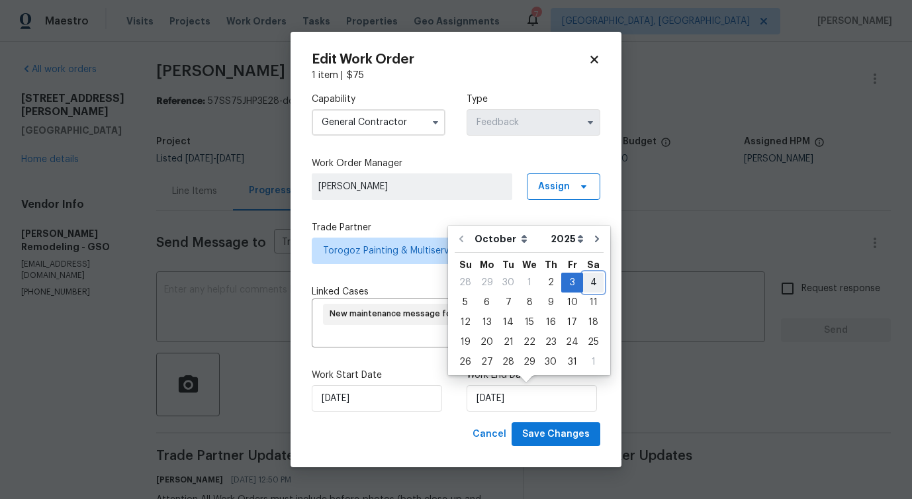
click at [586, 285] on div "4" at bounding box center [593, 282] width 21 height 19
type input "[DATE]"
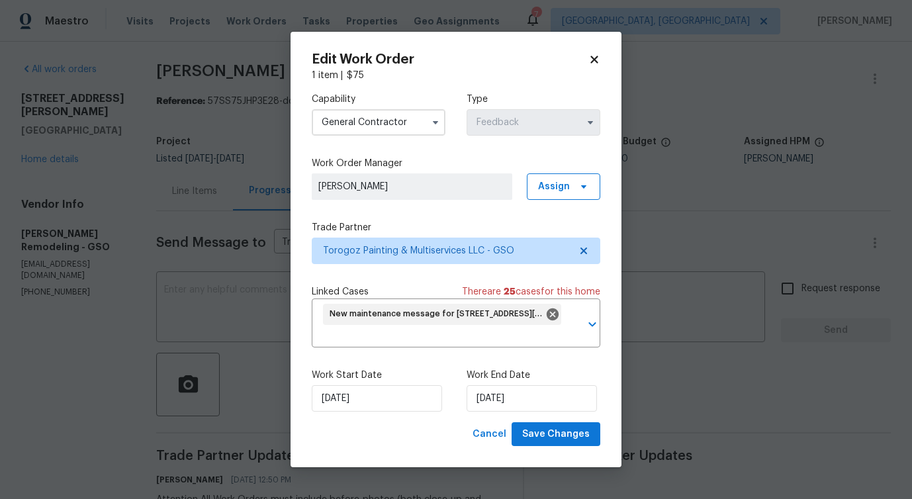
click at [597, 60] on icon at bounding box center [594, 60] width 12 height 12
